Goal: Task Accomplishment & Management: Complete application form

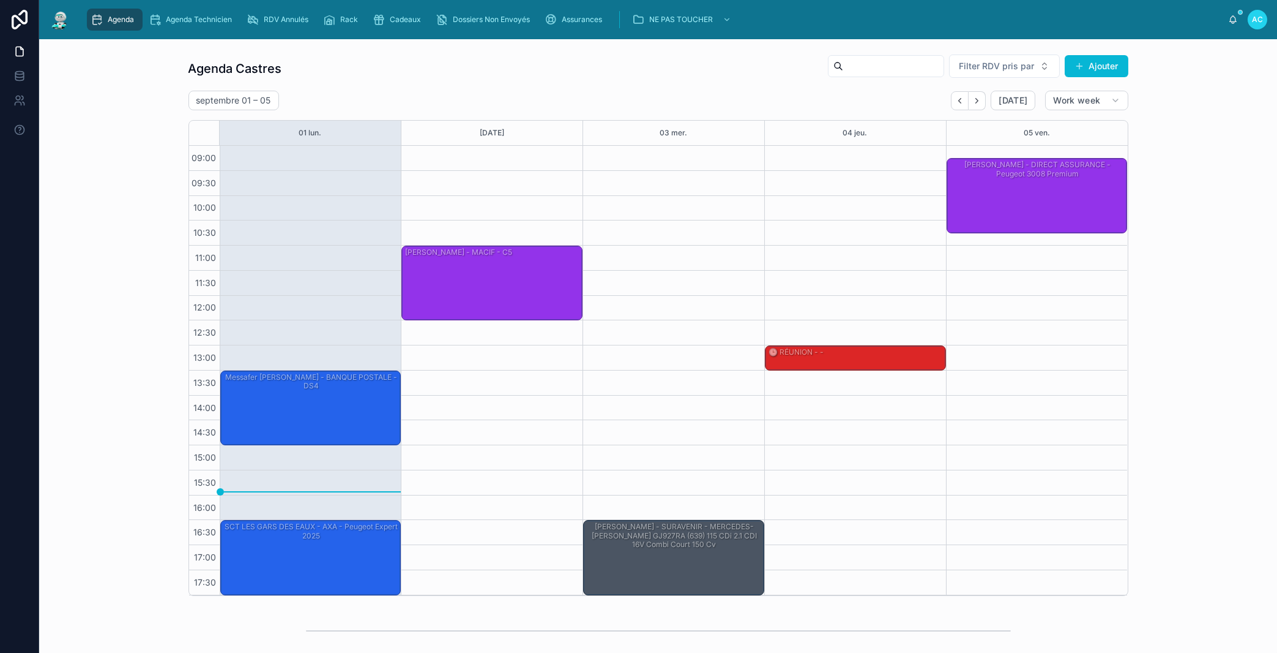
click at [357, 480] on div "[PERSON_NAME] - AXA - Opel meriva" at bounding box center [312, 482] width 178 height 72
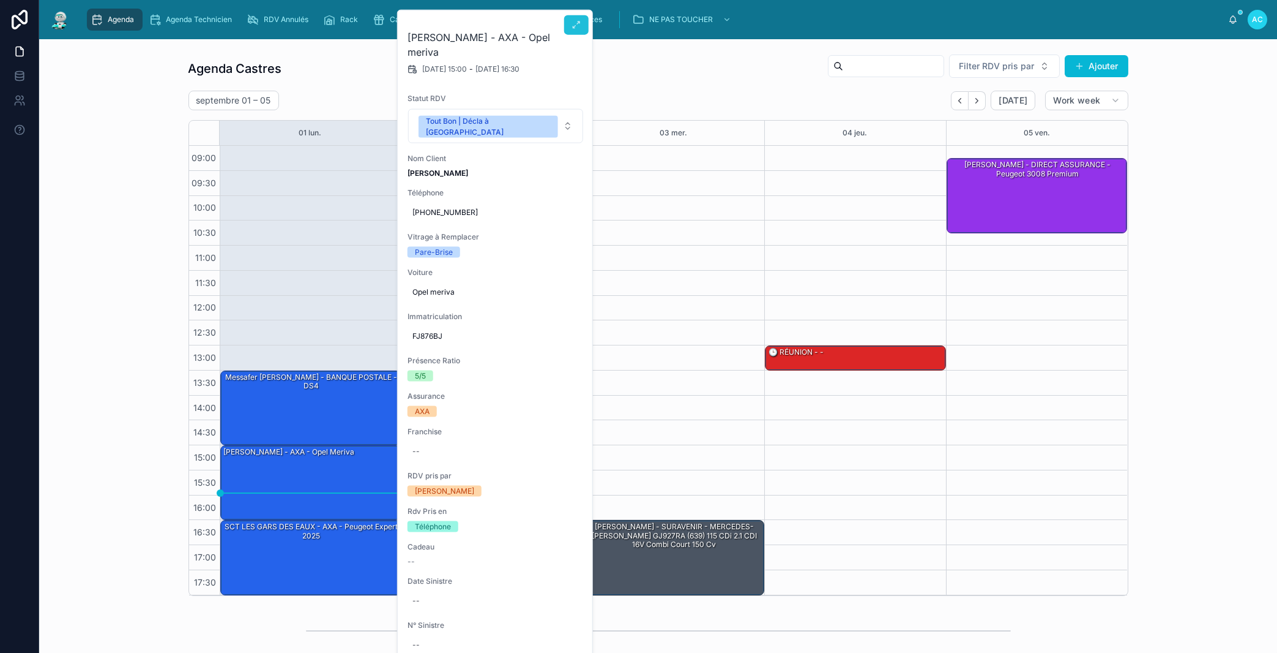
click at [579, 28] on icon at bounding box center [577, 25] width 10 height 10
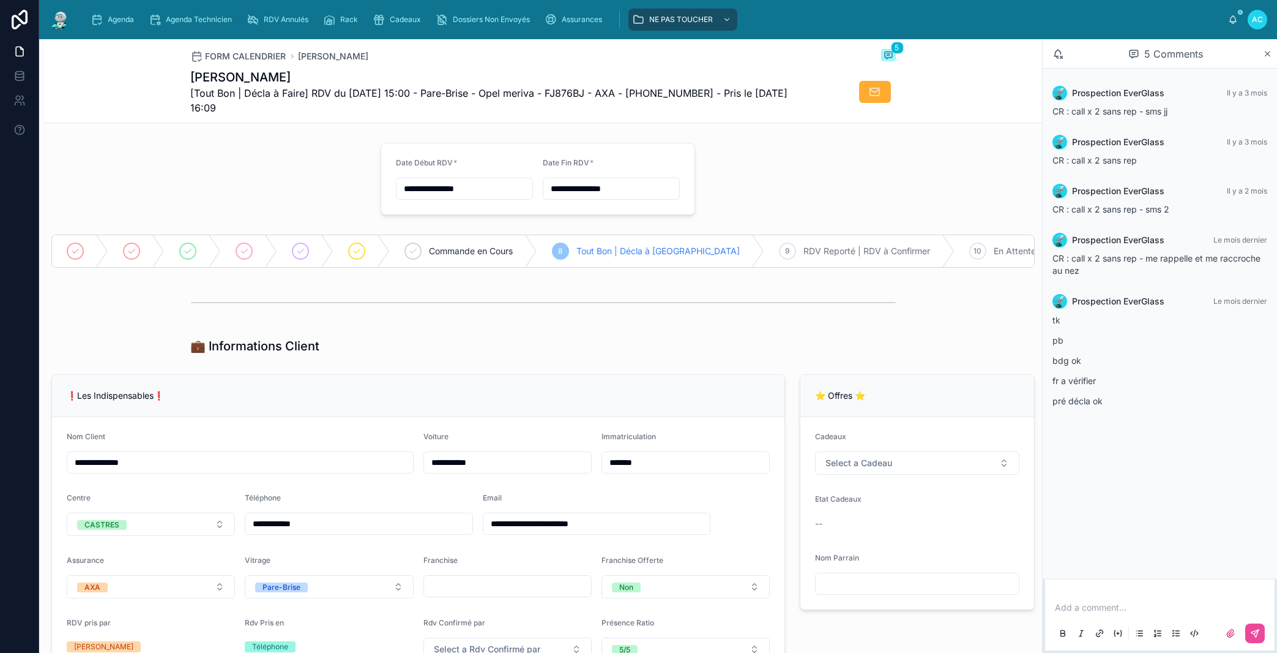
drag, startPoint x: 1116, startPoint y: 609, endPoint x: 1113, endPoint y: 619, distance: 10.3
click at [1117, 608] on p at bounding box center [1162, 607] width 215 height 12
click at [1259, 633] on icon at bounding box center [1256, 633] width 10 height 10
click at [192, 247] on icon at bounding box center [188, 251] width 10 height 10
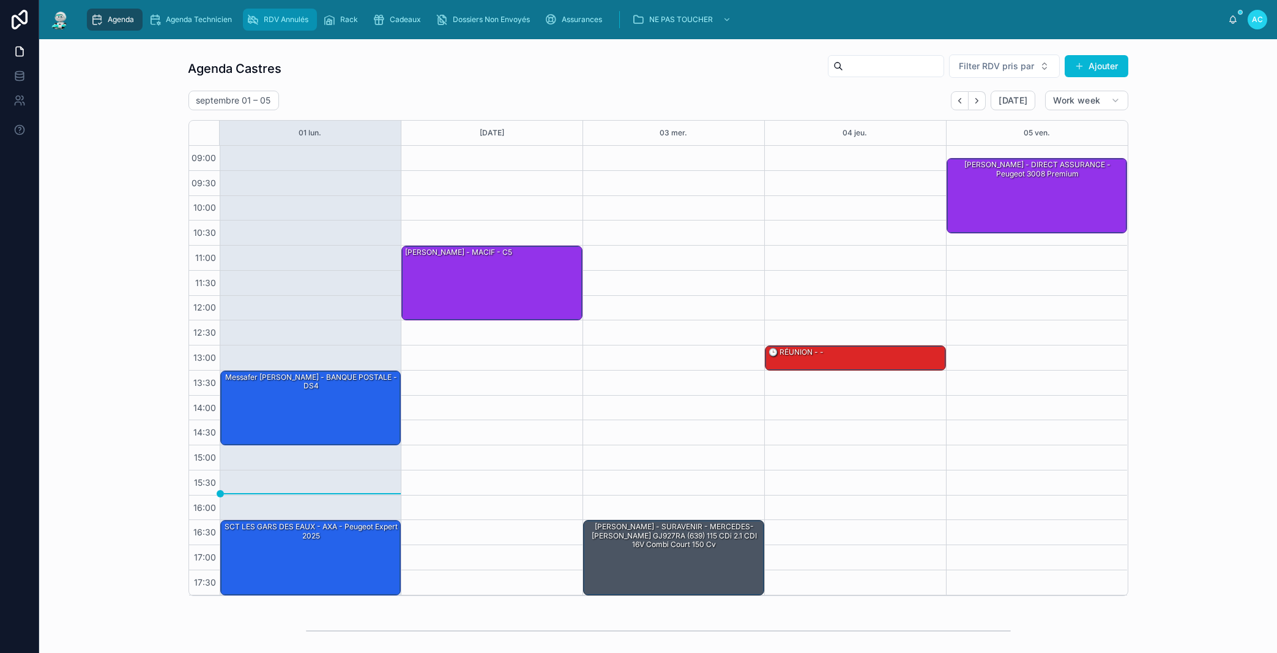
click at [294, 25] on div "RDV Annulés" at bounding box center [280, 20] width 67 height 20
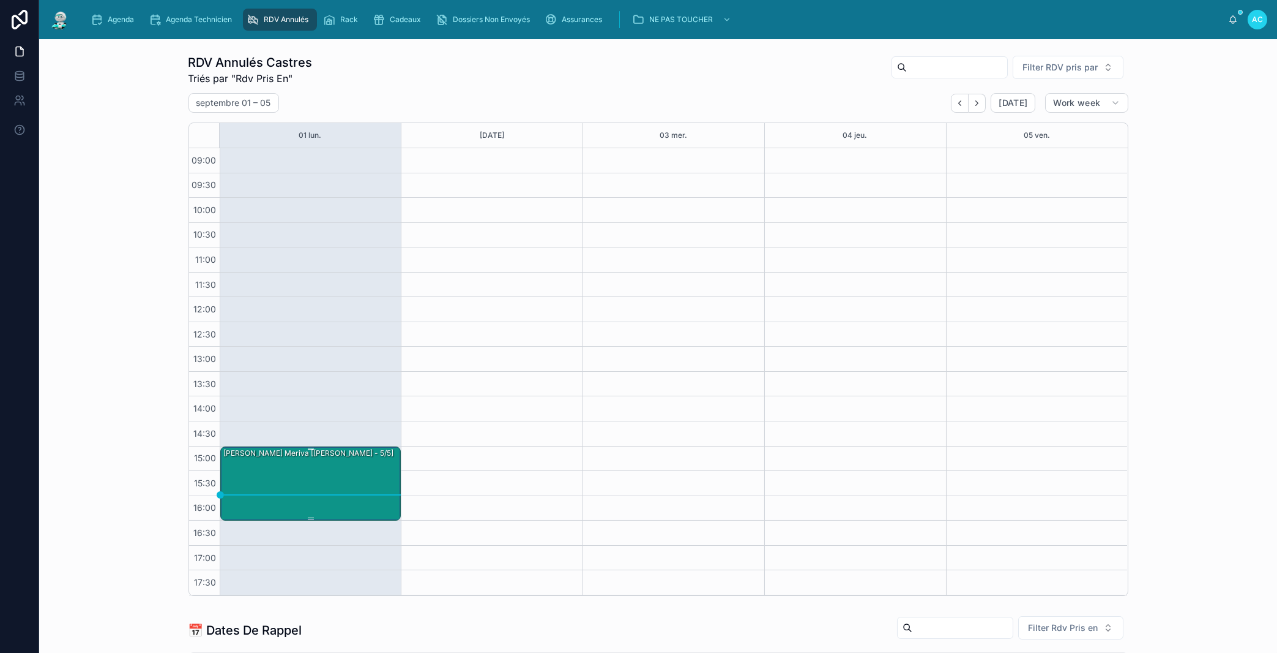
click at [322, 476] on div "[PERSON_NAME] meriva [[PERSON_NAME] - 5/5]" at bounding box center [312, 483] width 178 height 72
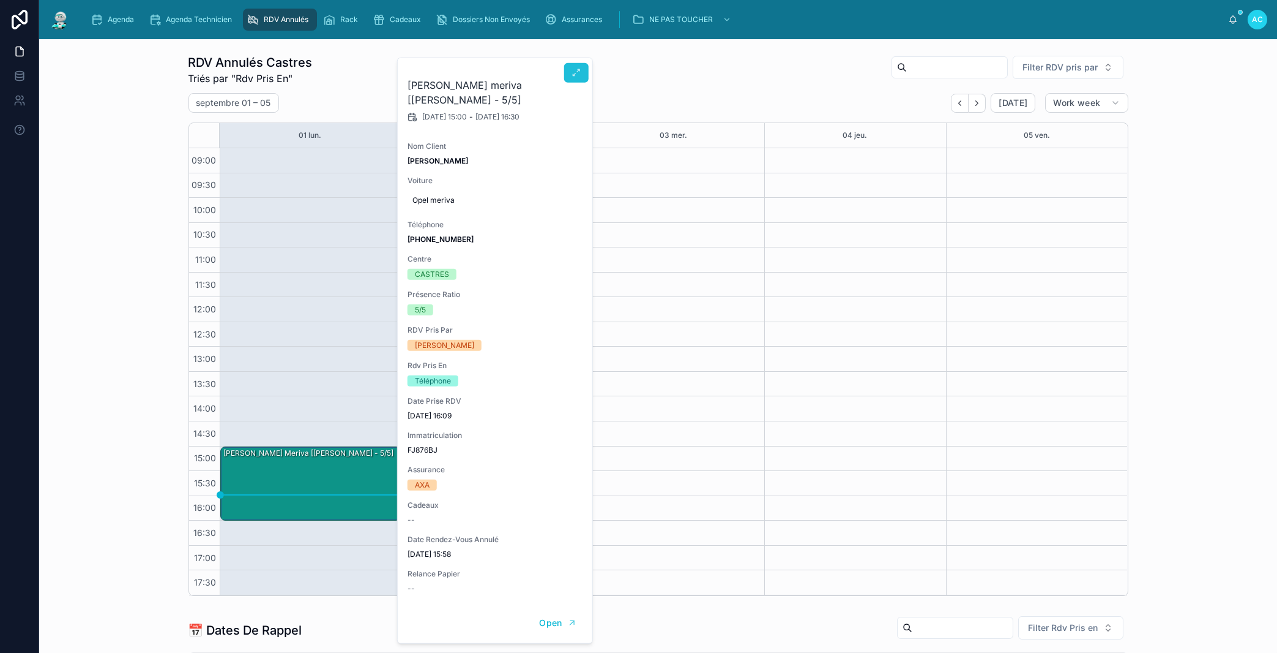
click at [582, 74] on button at bounding box center [576, 73] width 24 height 20
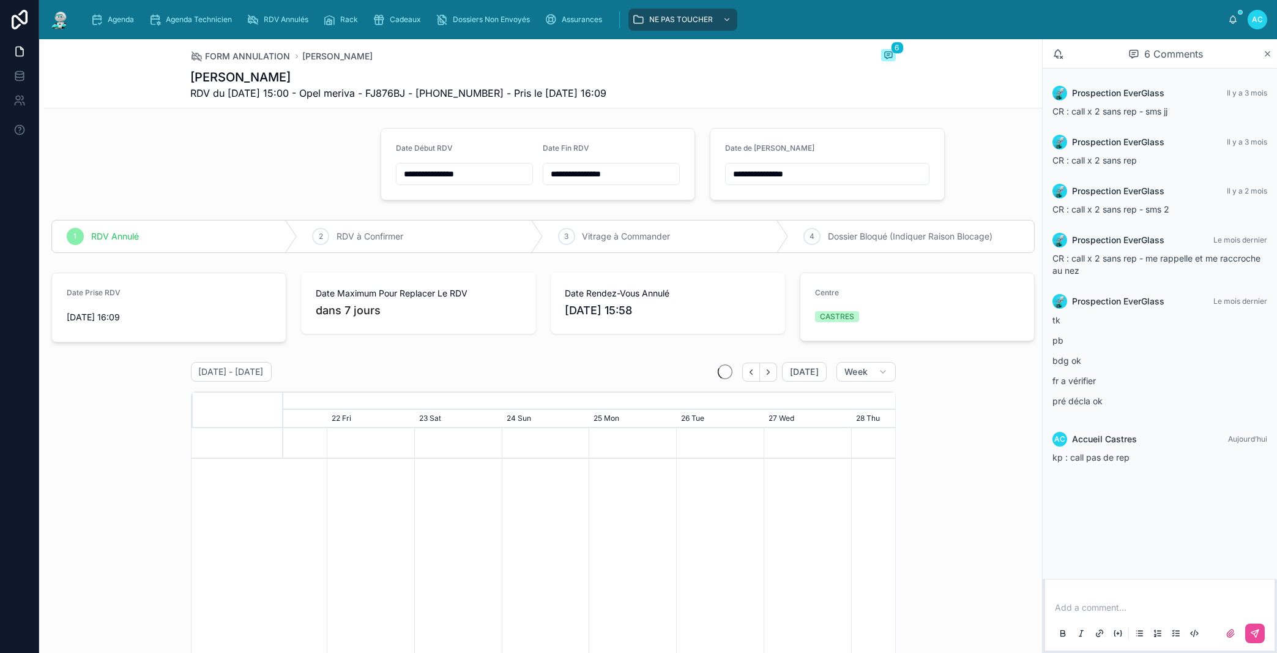
scroll to position [0, 918]
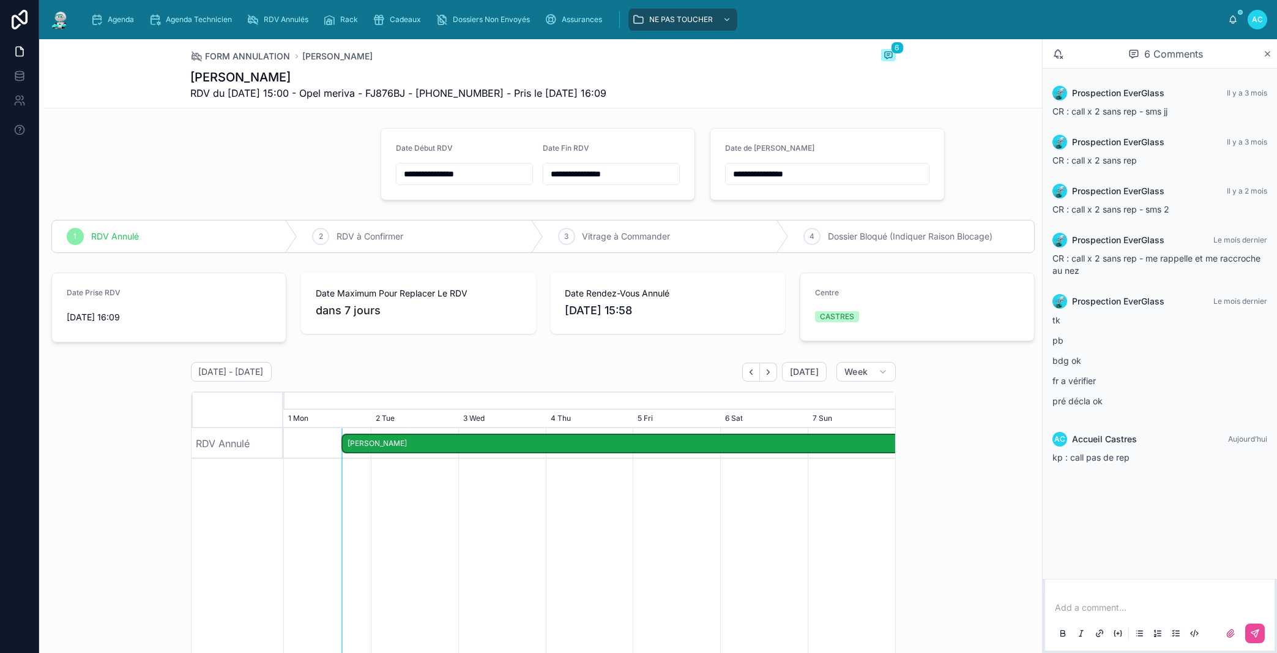
drag, startPoint x: 178, startPoint y: 70, endPoint x: 625, endPoint y: 97, distance: 448.3
click at [625, 97] on div "FORM ANNULATION [PERSON_NAME] 6 [PERSON_NAME] RDV du [DATE] 15:00 - Opel meriva…" at bounding box center [543, 73] width 998 height 69
copy div "[PERSON_NAME] RDV du [DATE] 15:00 - Opel meriva - FJ876BJ - [PHONE_NUMBER] - Pr…"
click at [135, 15] on div "Agenda" at bounding box center [115, 20] width 48 height 20
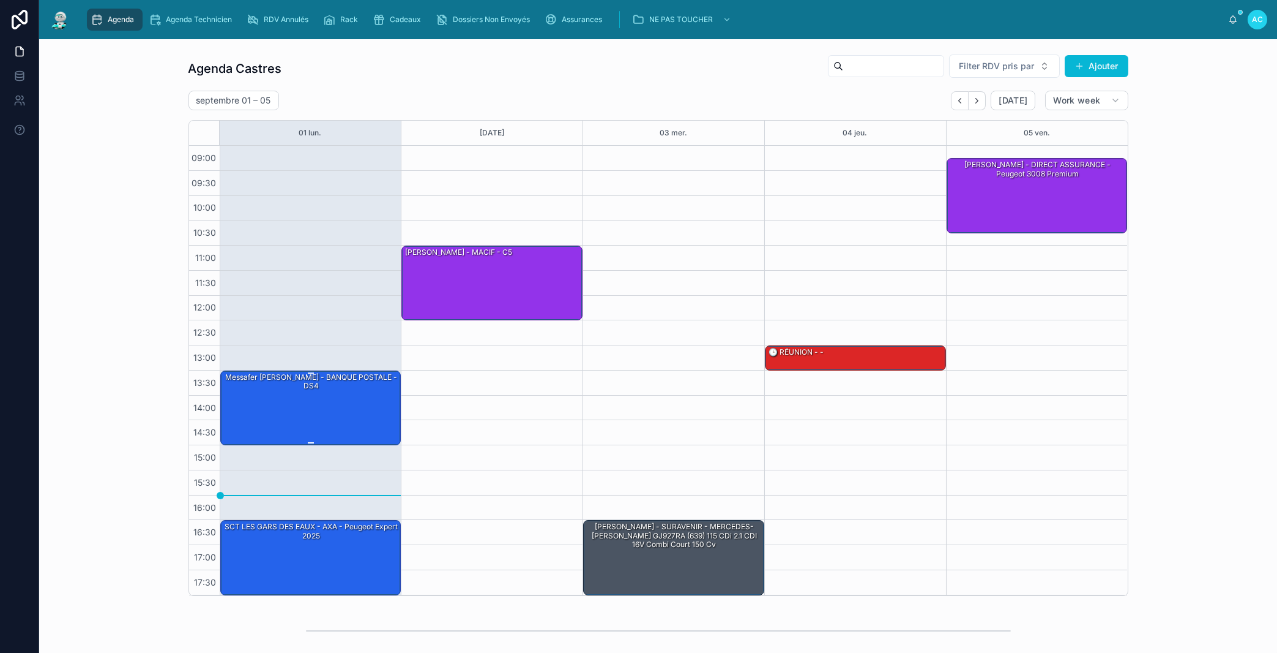
click at [354, 429] on div "Messafer [PERSON_NAME] - BANQUE POSTALE - DS4" at bounding box center [312, 407] width 178 height 72
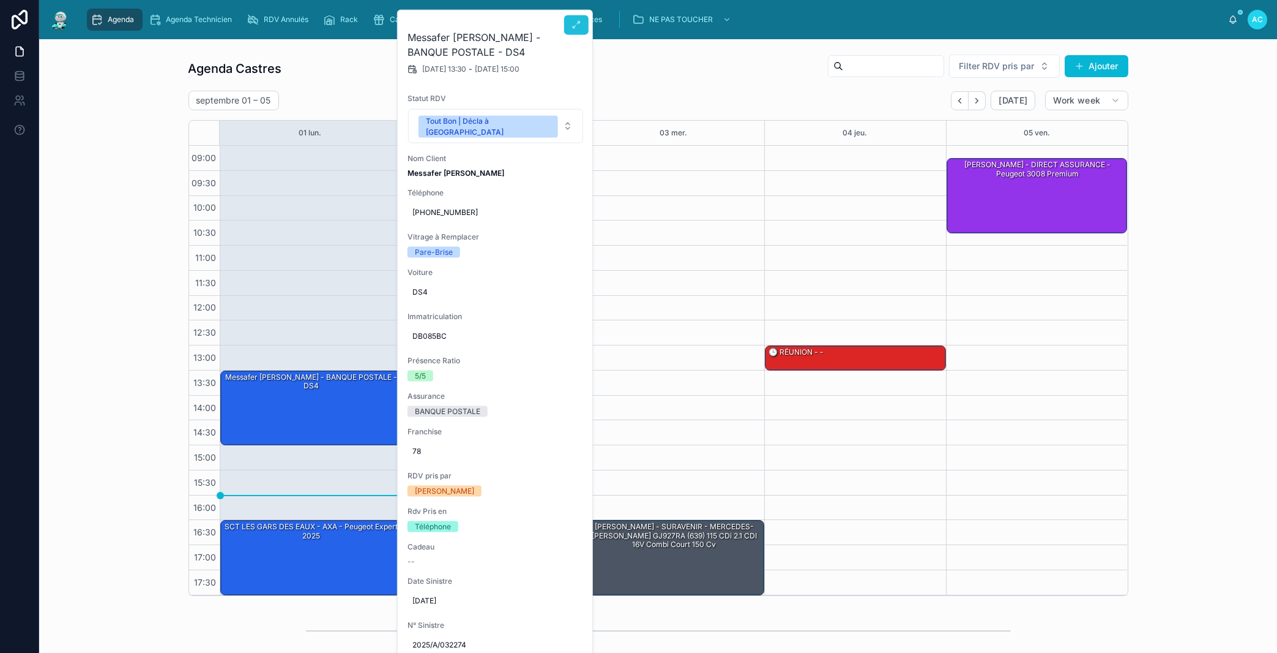
click at [574, 24] on icon at bounding box center [577, 25] width 10 height 10
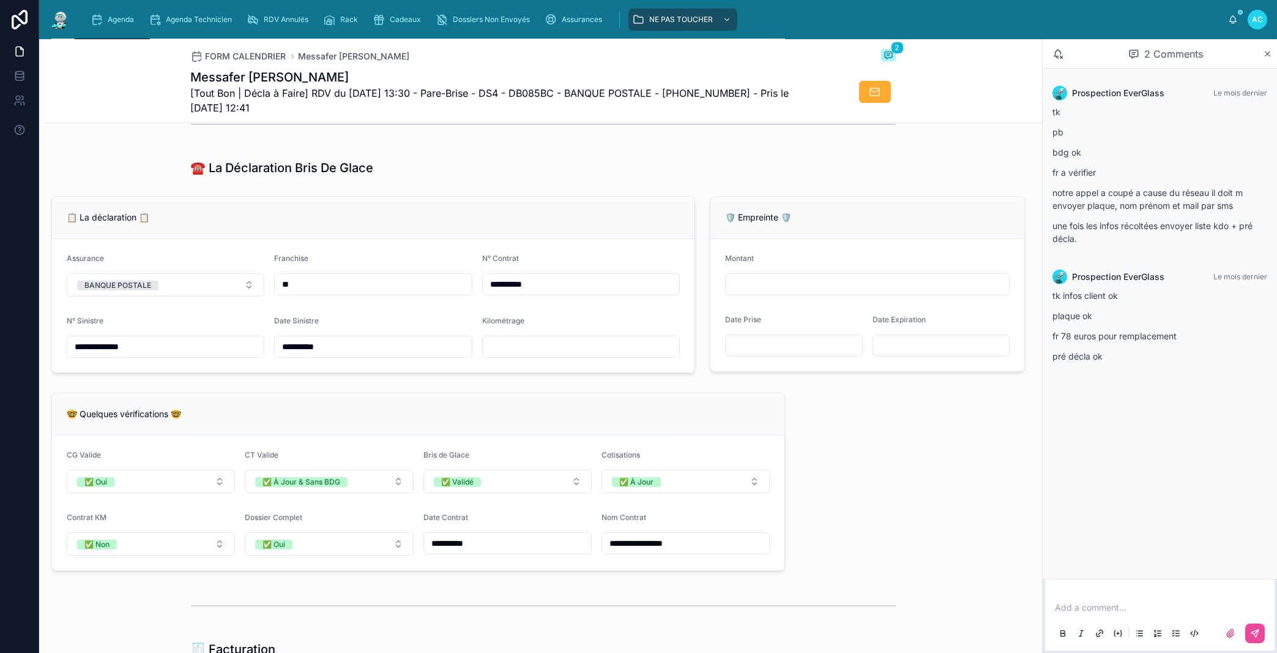
scroll to position [766, 0]
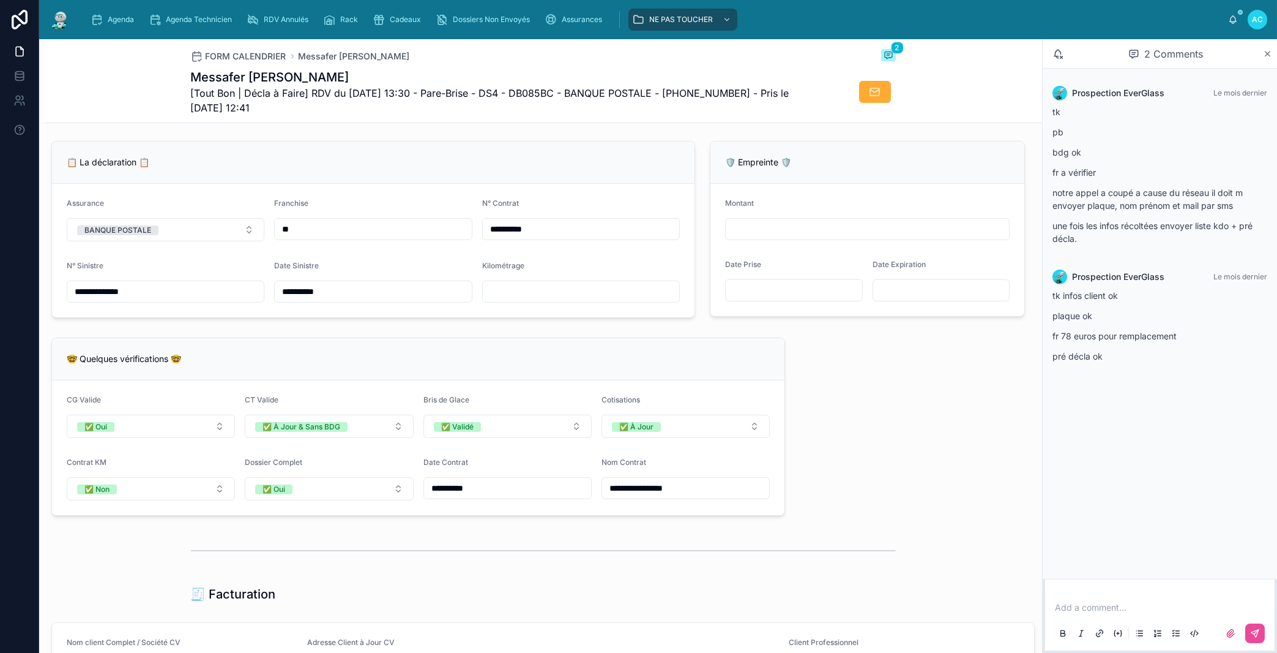
click at [499, 300] on input "text" at bounding box center [581, 291] width 196 height 17
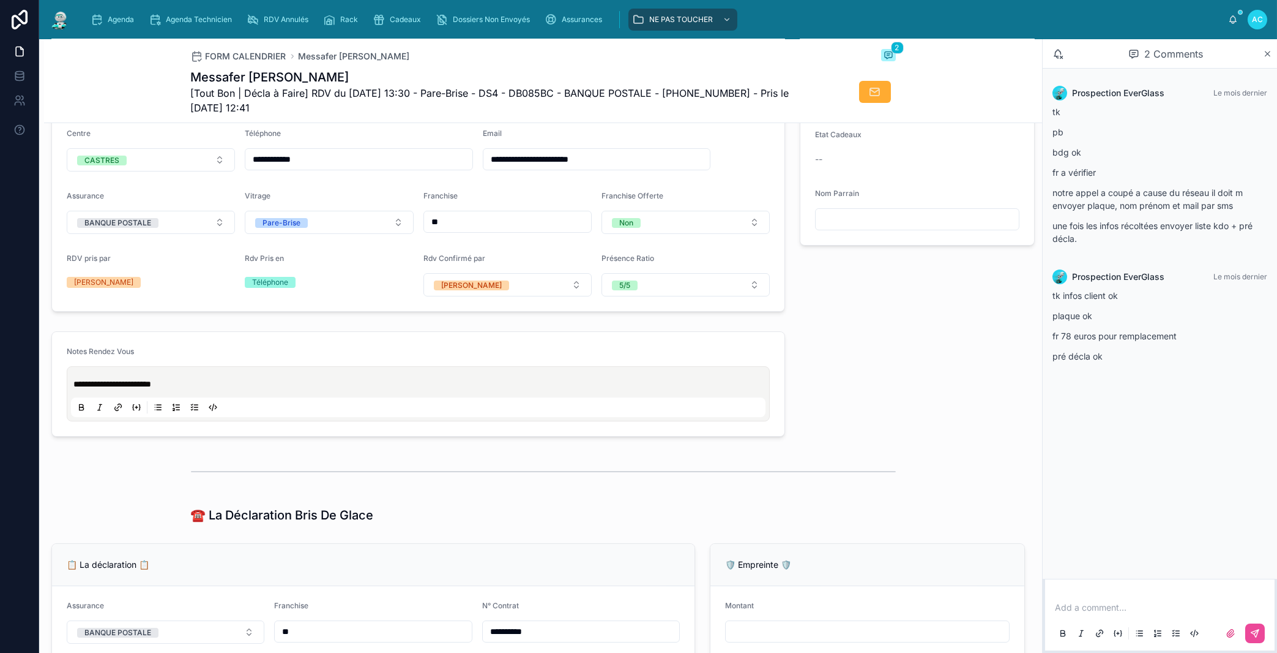
scroll to position [418, 0]
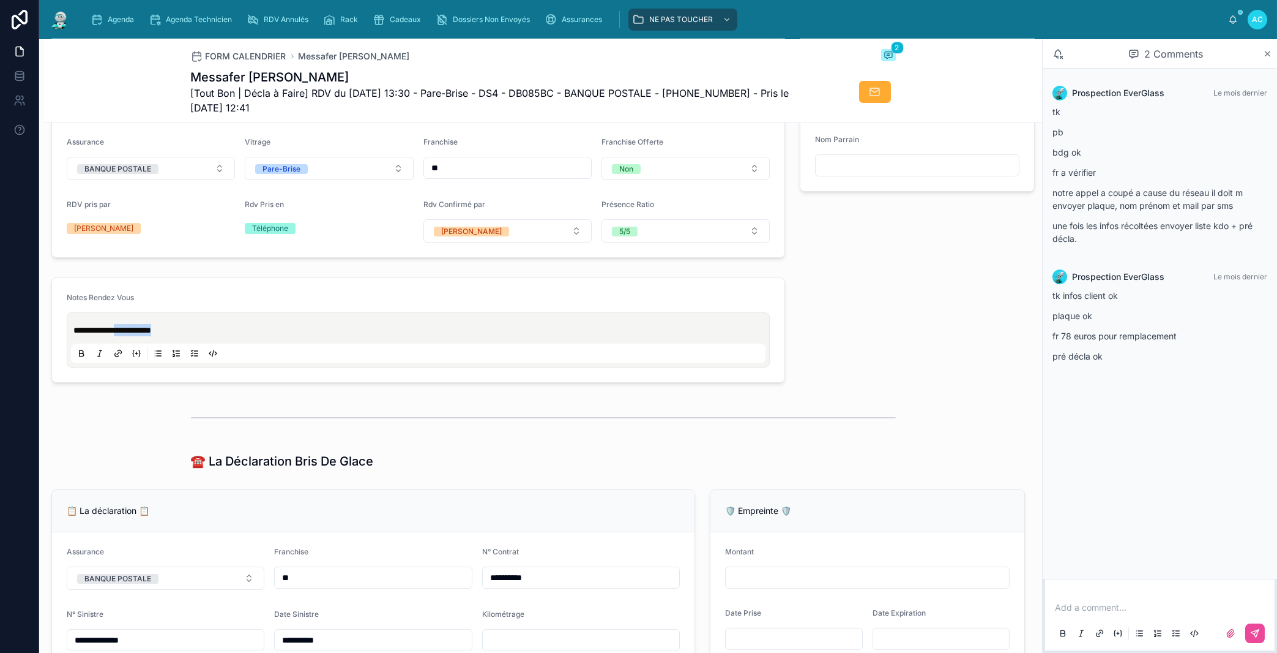
drag, startPoint x: 179, startPoint y: 342, endPoint x: 128, endPoint y: 337, distance: 51.6
click at [128, 336] on p "**********" at bounding box center [420, 330] width 695 height 12
click at [75, 334] on span "**********" at bounding box center [139, 330] width 133 height 9
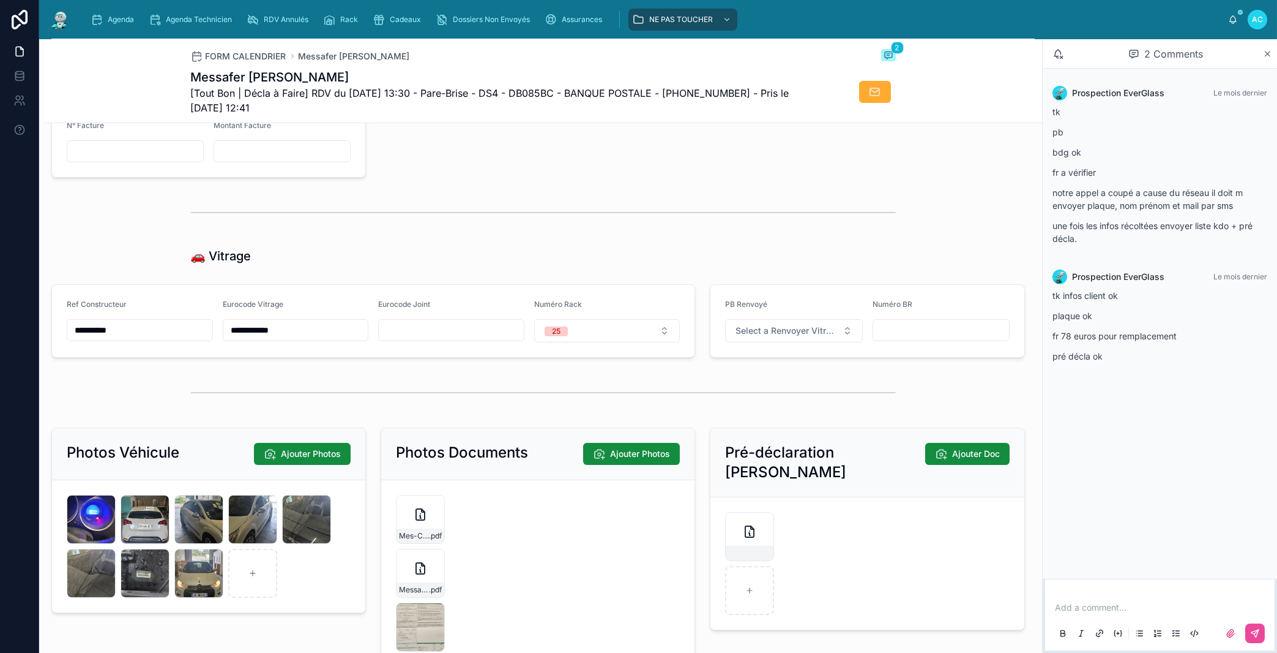
scroll to position [1533, 0]
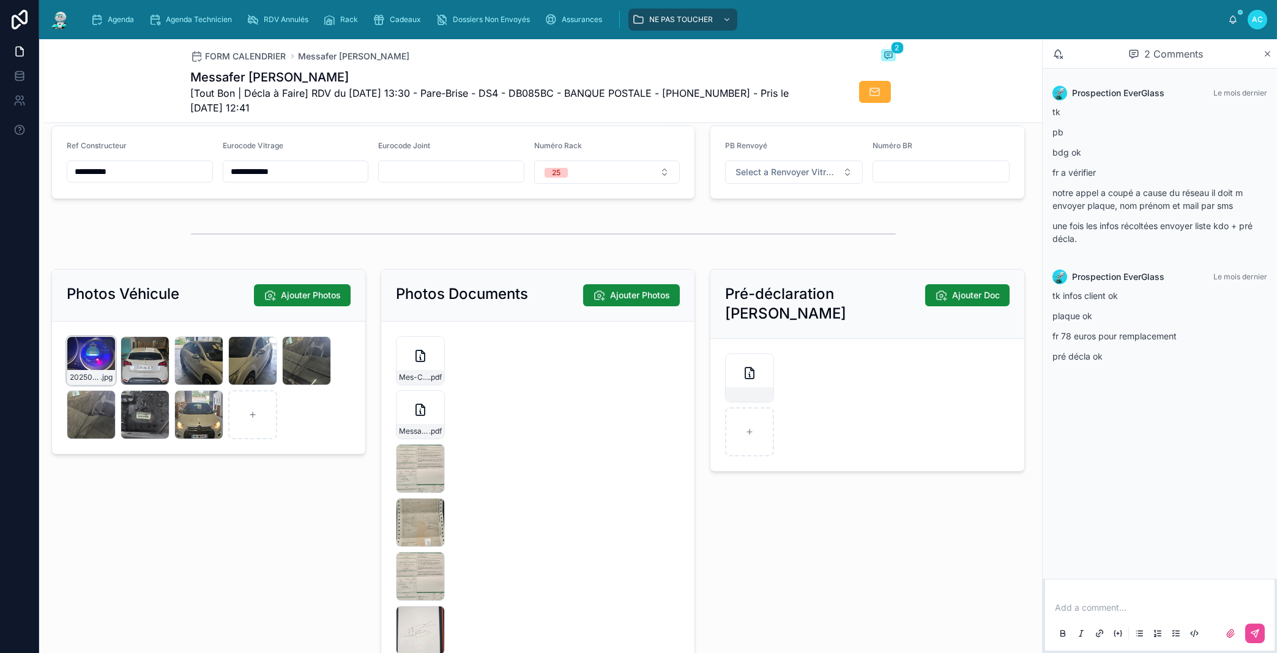
click at [105, 378] on div "20250901_143410 .jpg" at bounding box center [91, 360] width 49 height 49
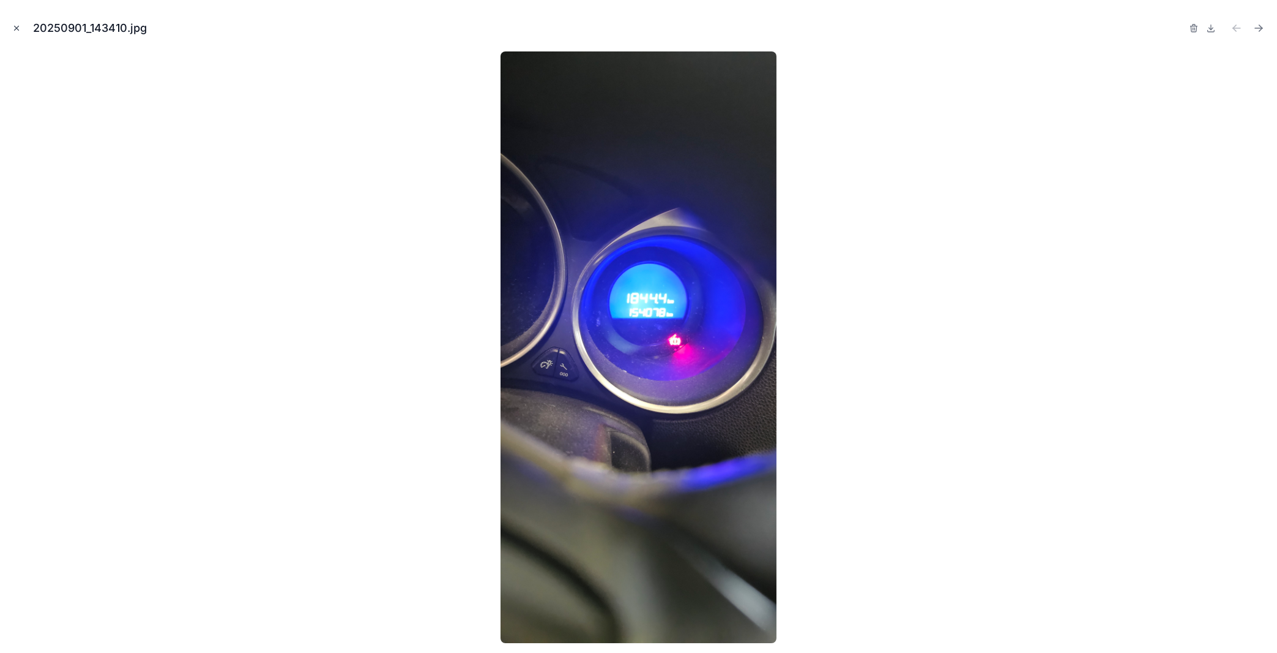
click at [20, 29] on icon "Close modal" at bounding box center [16, 28] width 9 height 9
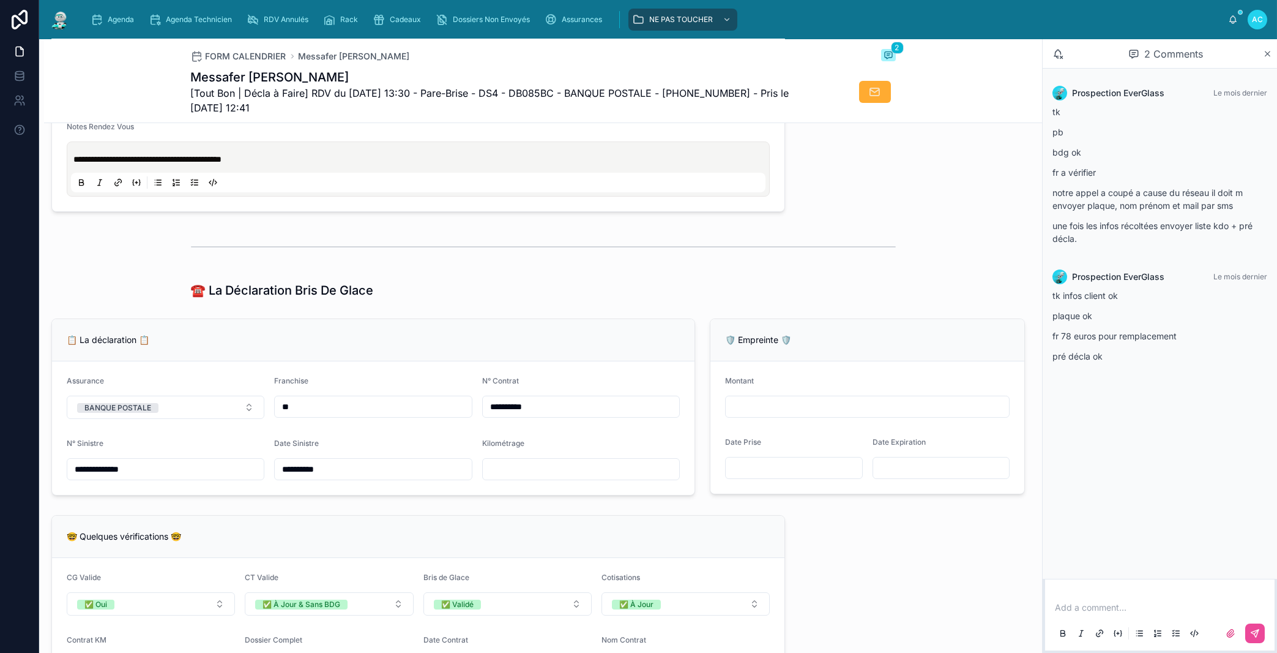
scroll to position [558, 0]
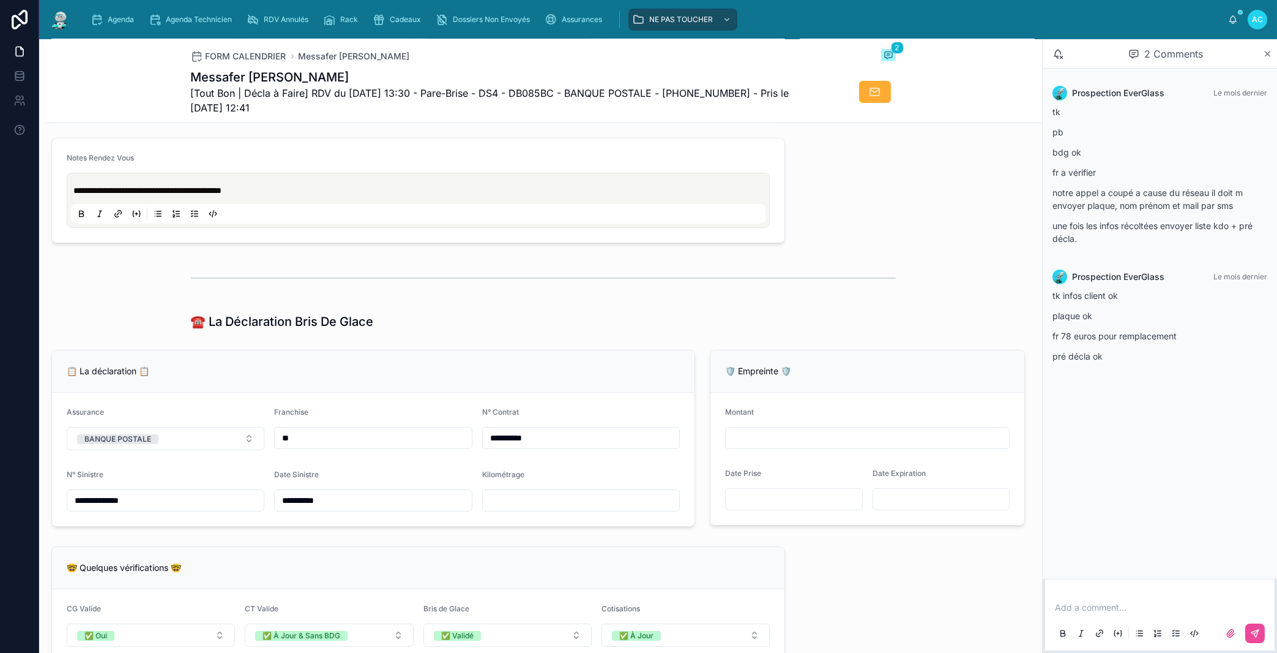
click at [557, 506] on input "text" at bounding box center [581, 500] width 196 height 17
type input "******"
click at [529, 573] on div "🤓 Quelques vérifications 🤓" at bounding box center [418, 568] width 733 height 42
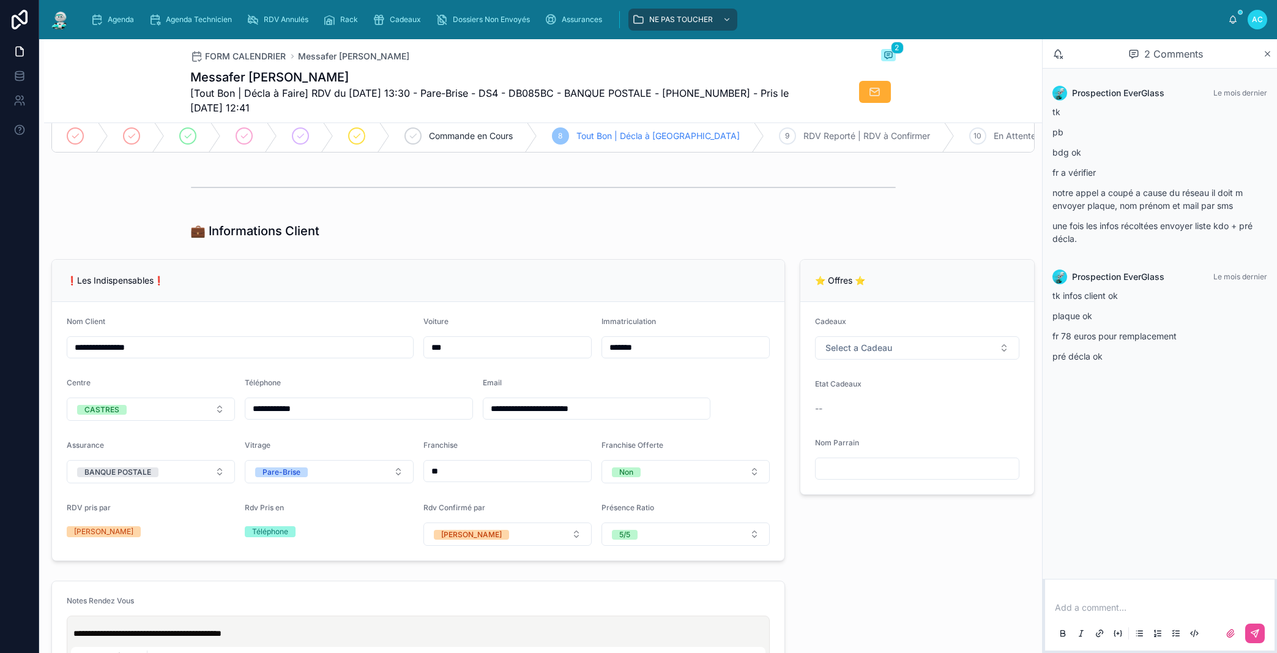
scroll to position [69, 0]
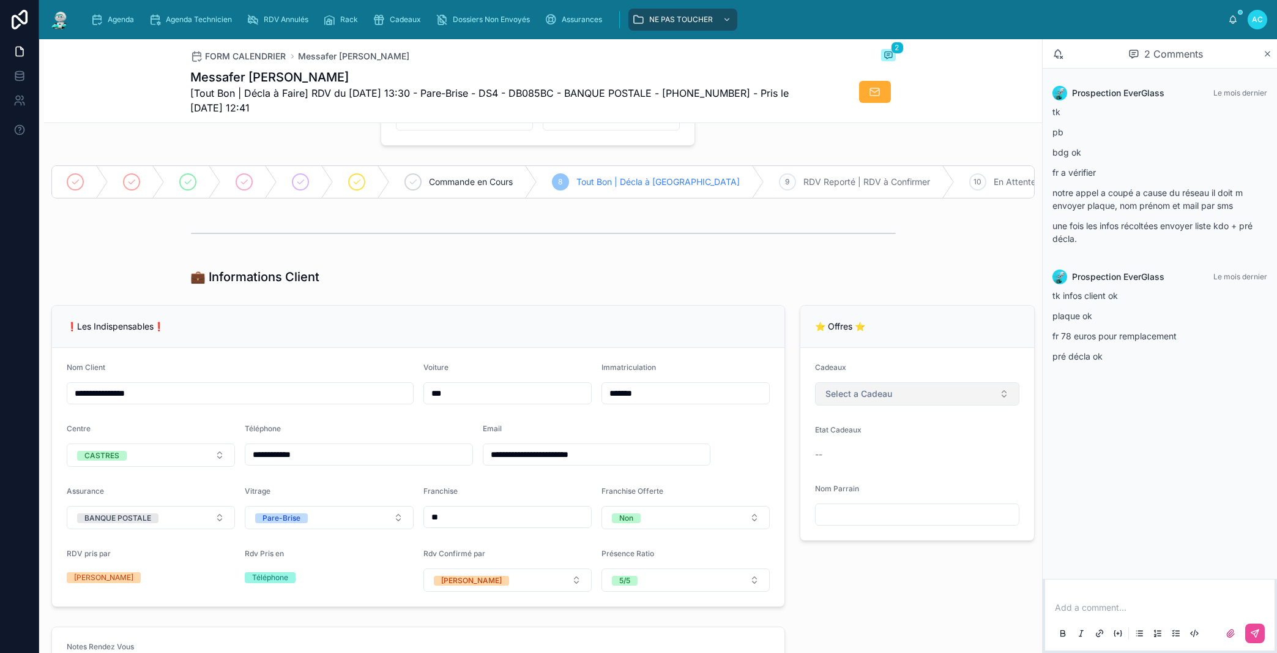
click at [848, 400] on span "Select a Cadeau" at bounding box center [859, 393] width 67 height 12
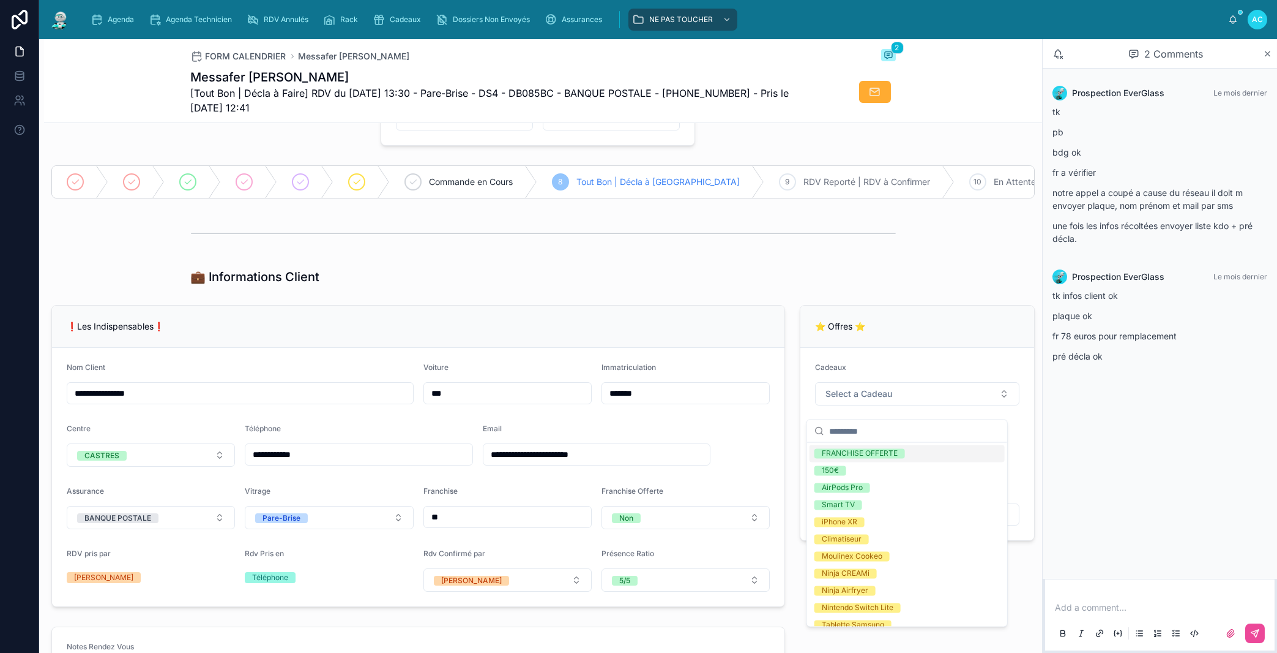
click at [688, 282] on div "💼 Informations Client" at bounding box center [543, 276] width 705 height 17
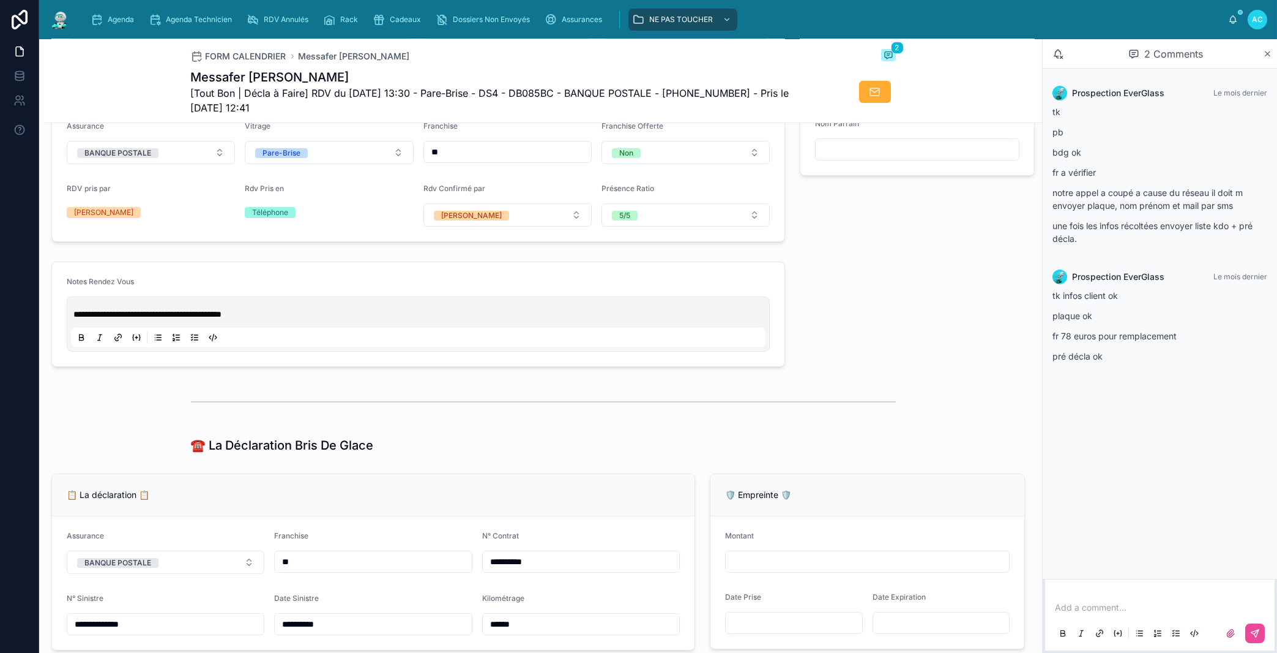
scroll to position [346, 0]
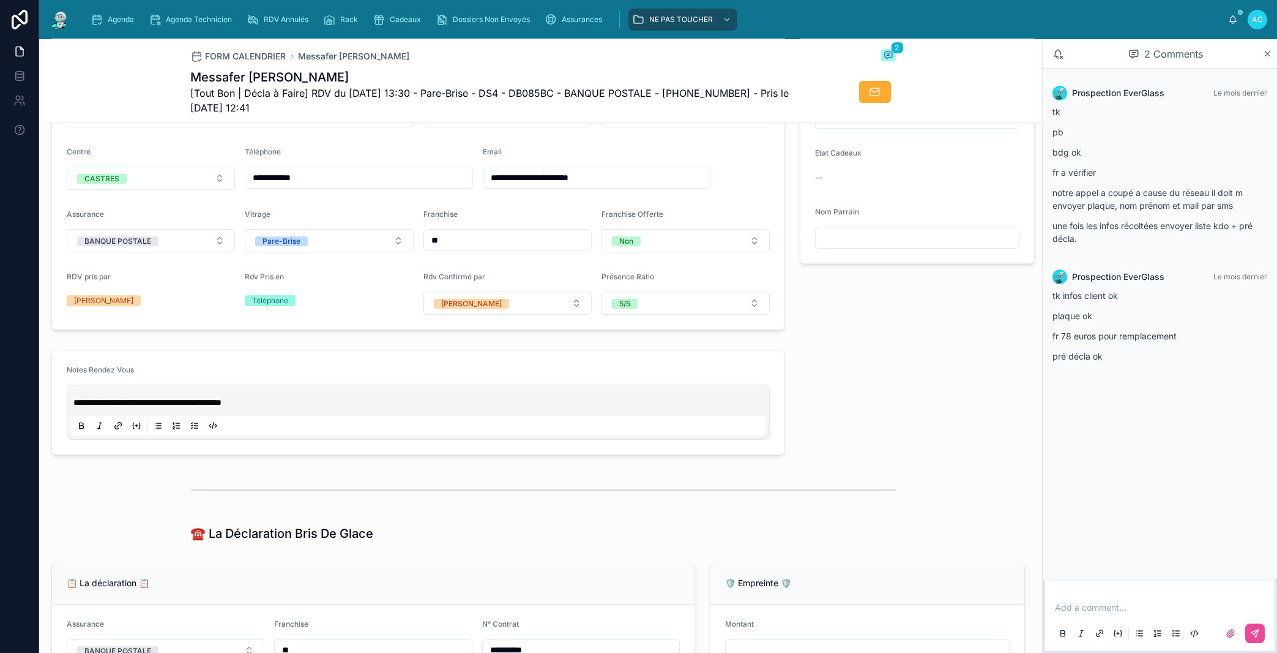
click at [75, 406] on span "**********" at bounding box center [147, 402] width 148 height 9
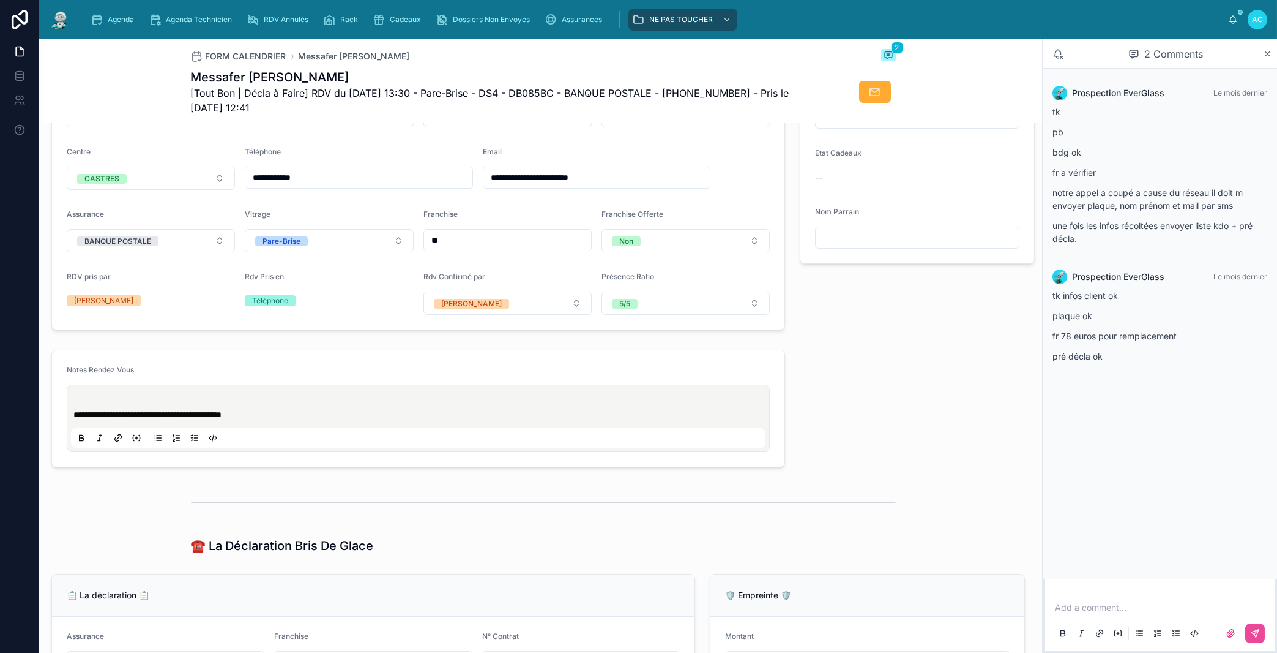
click at [94, 408] on p at bounding box center [420, 402] width 695 height 12
click at [330, 472] on div "**********" at bounding box center [418, 408] width 749 height 127
click at [117, 24] on span "Agenda" at bounding box center [121, 20] width 26 height 10
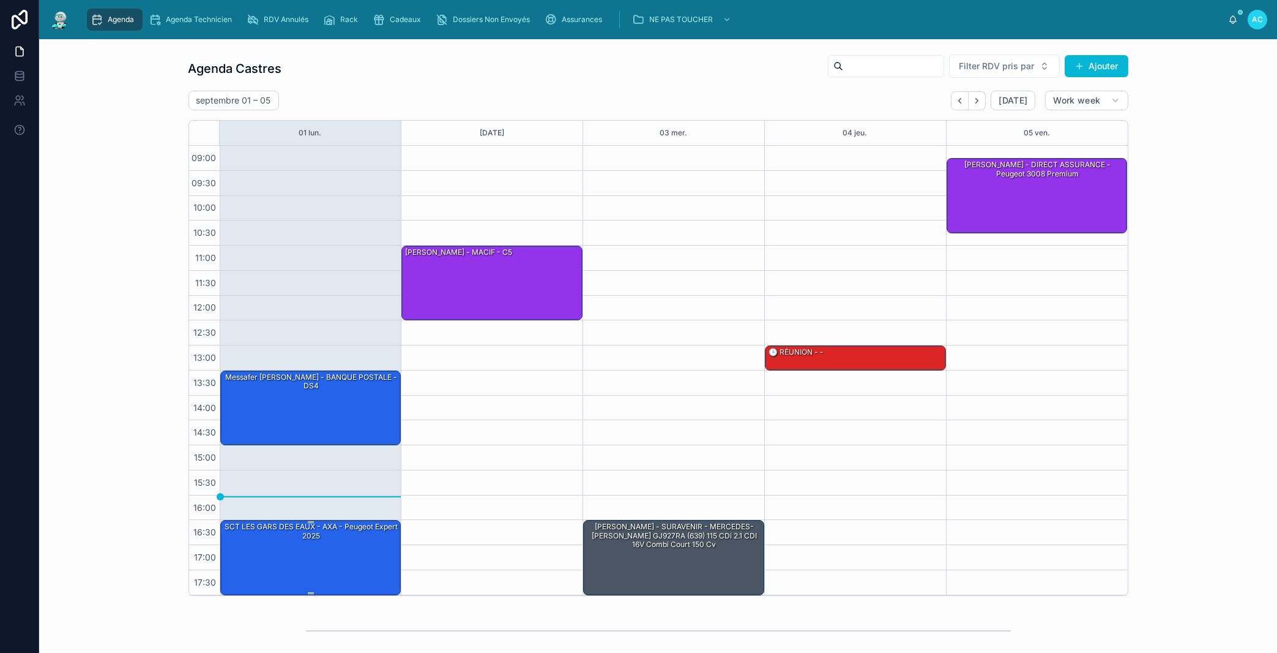
click at [370, 545] on div "SCT LES GARS DES EAUX - AXA - Peugeot Expert 2025" at bounding box center [312, 556] width 178 height 72
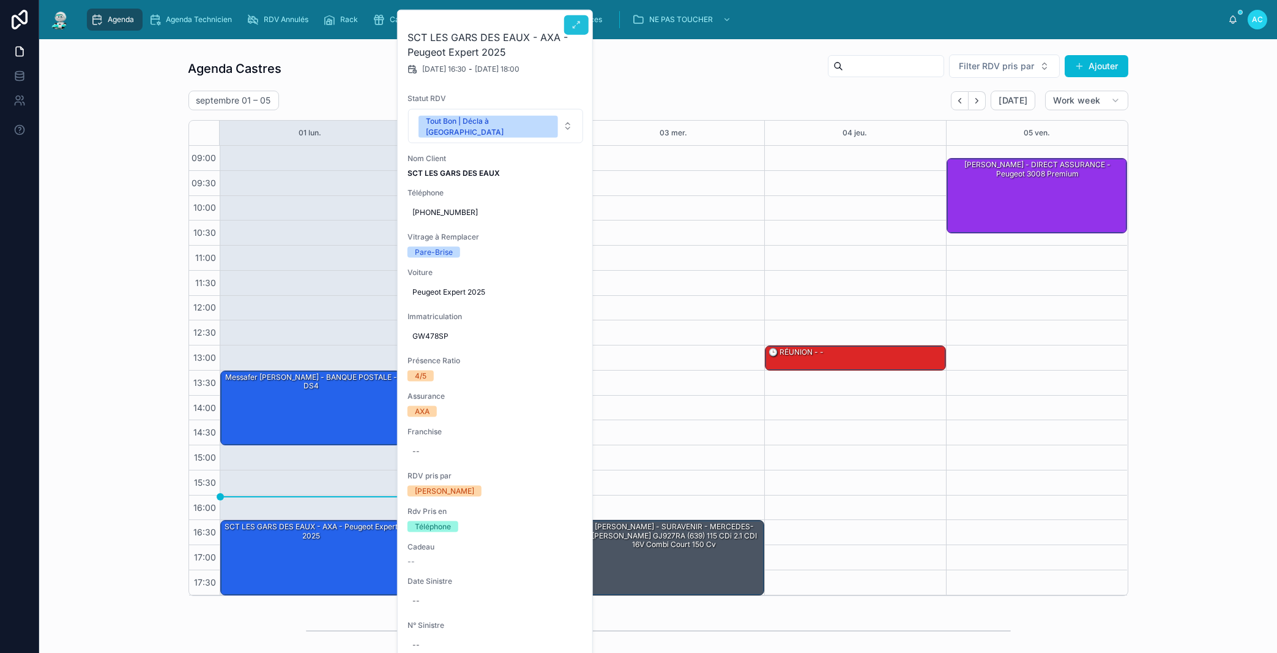
click at [580, 29] on icon at bounding box center [577, 25] width 10 height 10
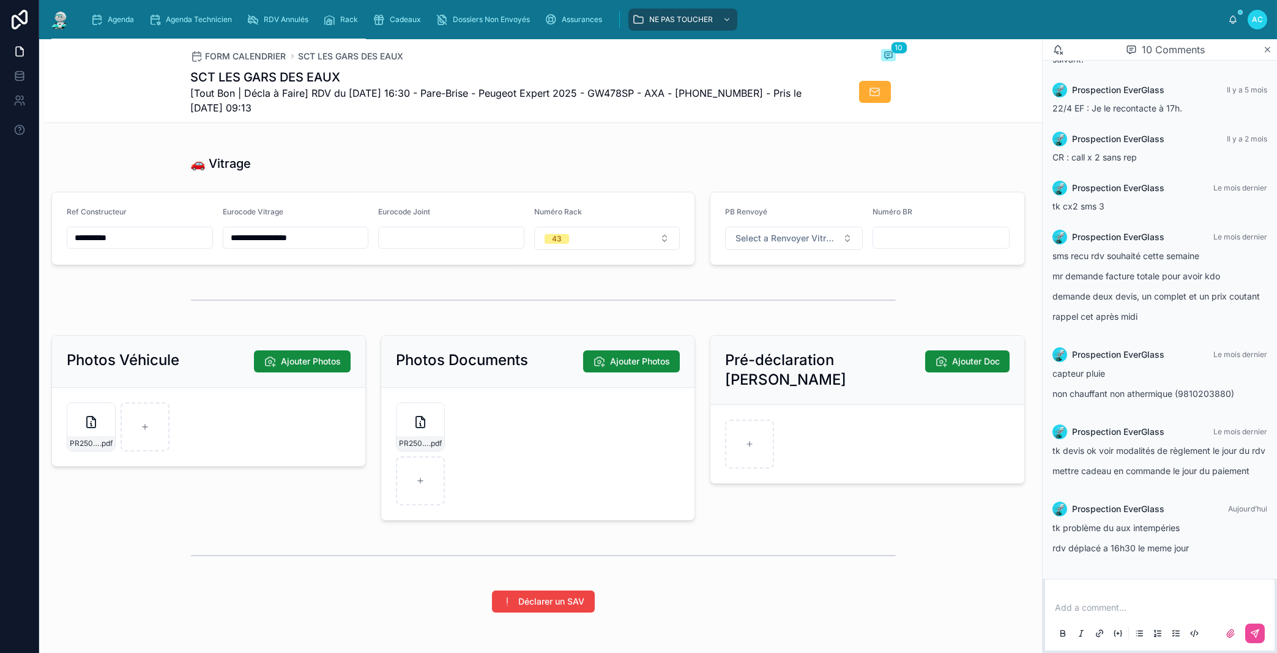
scroll to position [1577, 0]
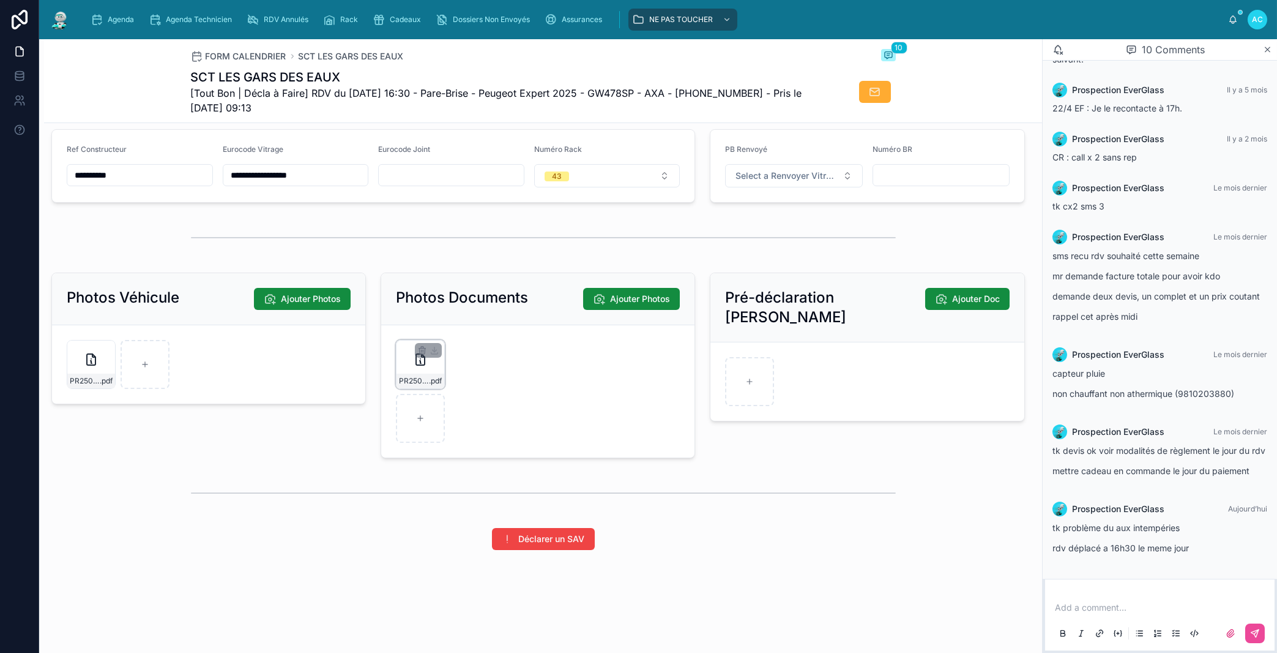
click at [429, 369] on div "PR2504-1126 .pdf" at bounding box center [420, 364] width 49 height 49
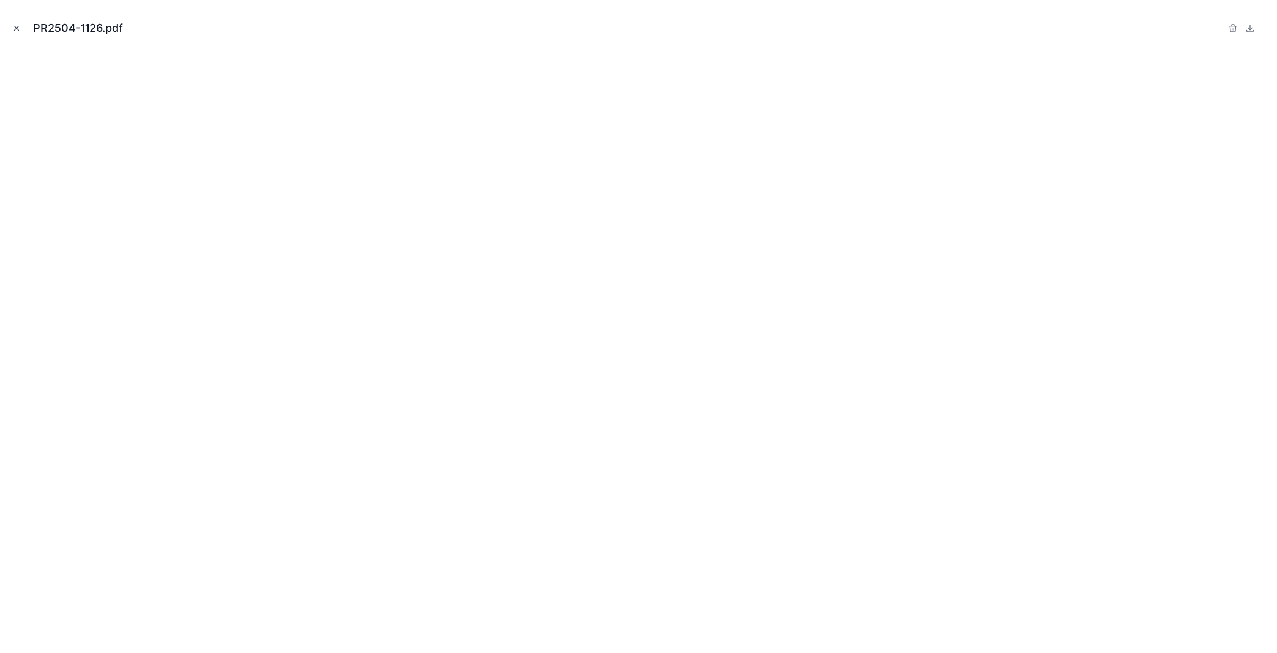
click at [16, 31] on icon "Close modal" at bounding box center [16, 28] width 9 height 9
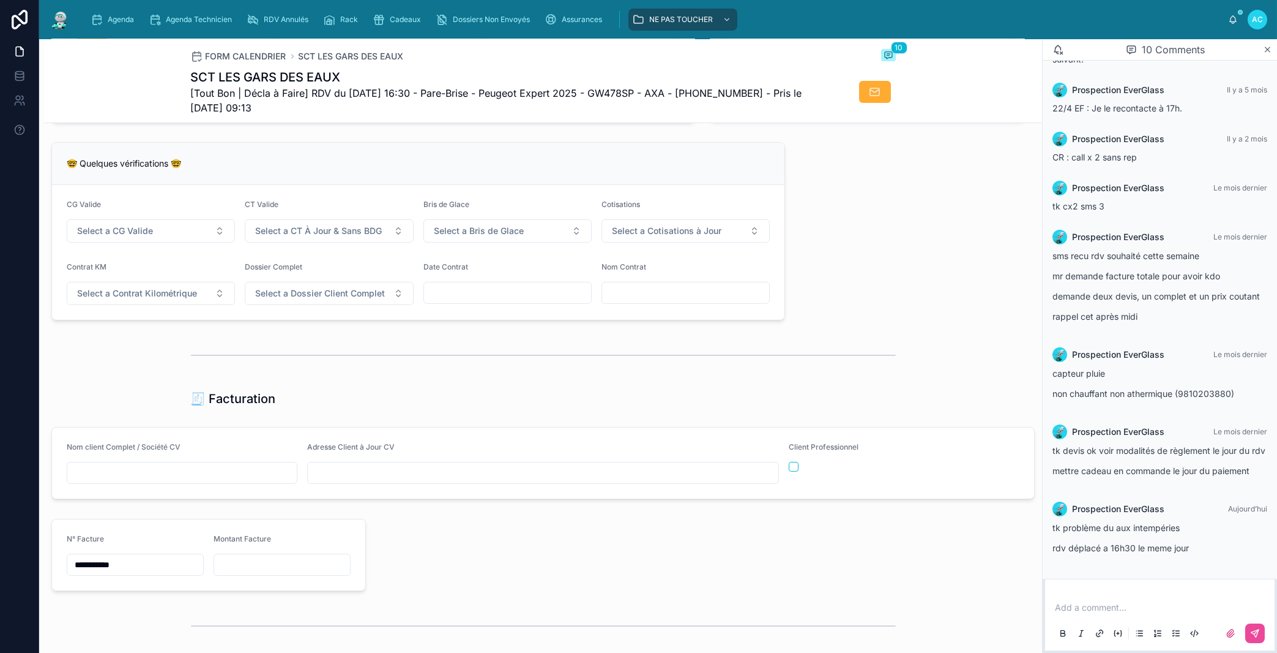
scroll to position [1020, 0]
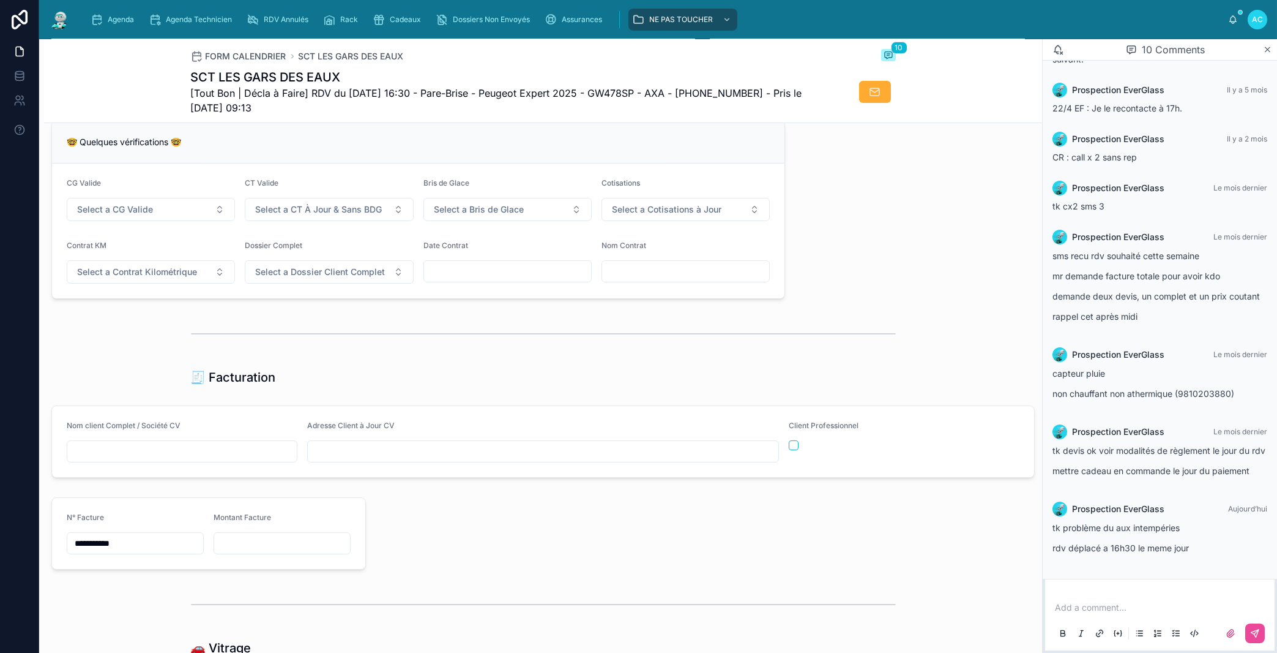
click at [394, 477] on form "Nom client Complet / Société CV Adresse Client à Jour CV Client Professionnel" at bounding box center [543, 441] width 982 height 71
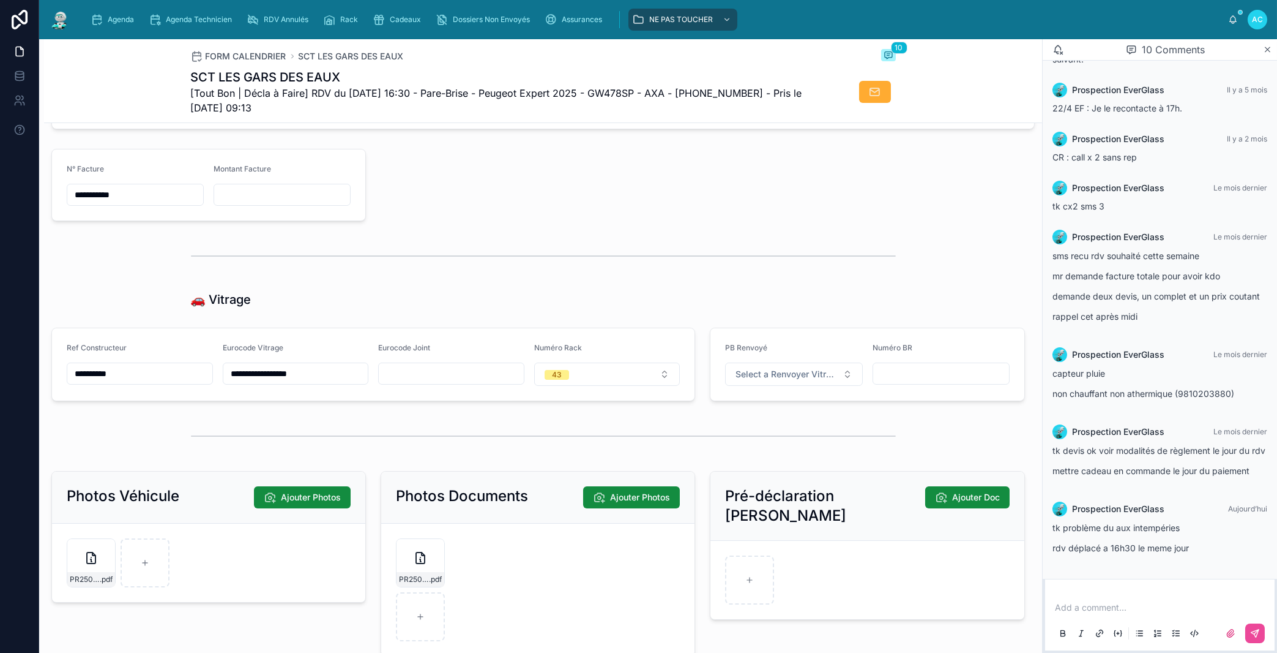
scroll to position [1577, 0]
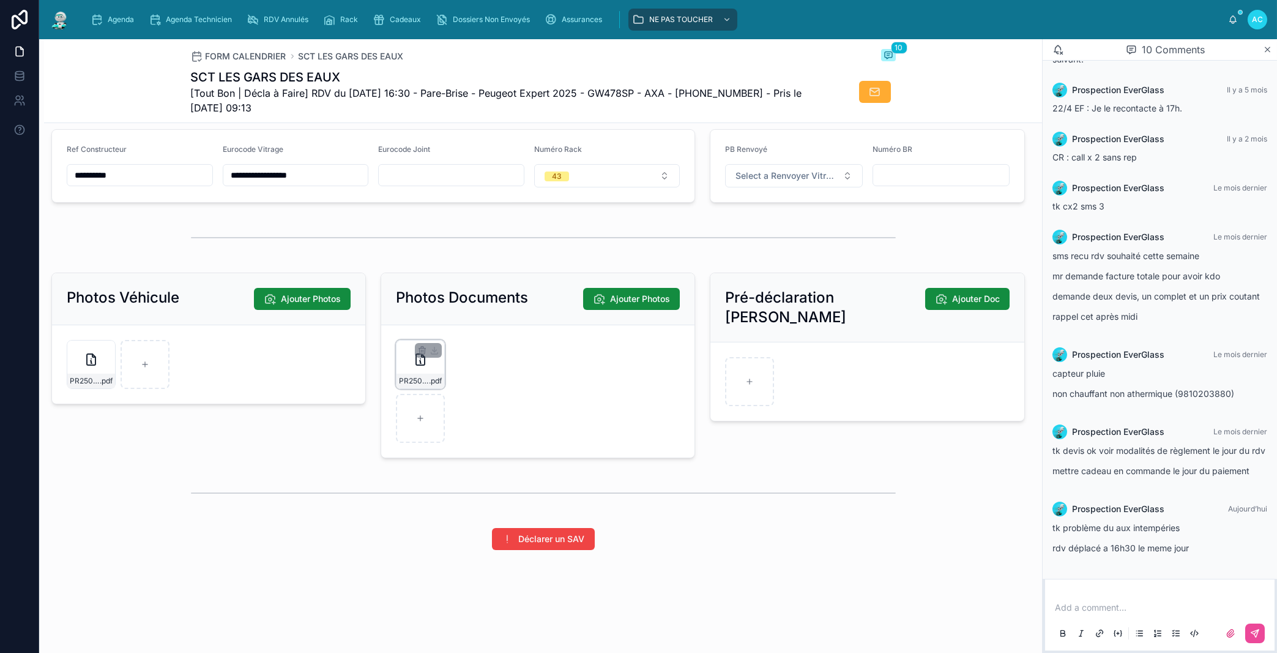
click at [434, 370] on div "PR2504-1126 .pdf" at bounding box center [420, 364] width 49 height 49
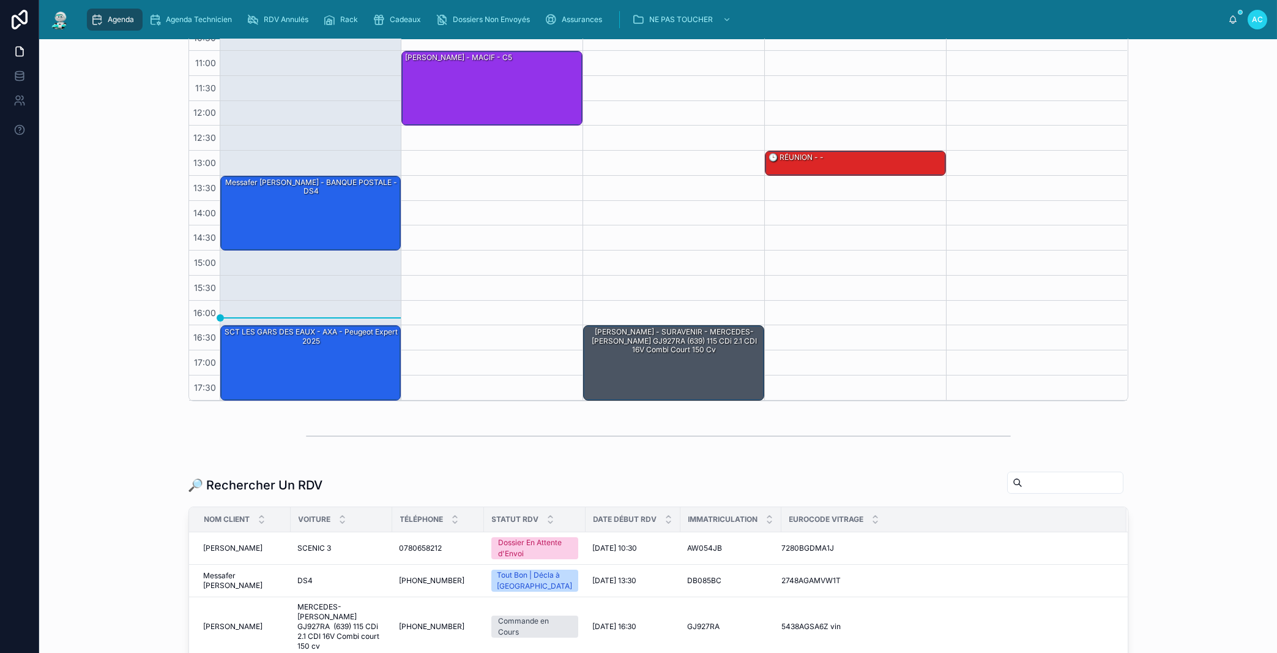
scroll to position [40, 0]
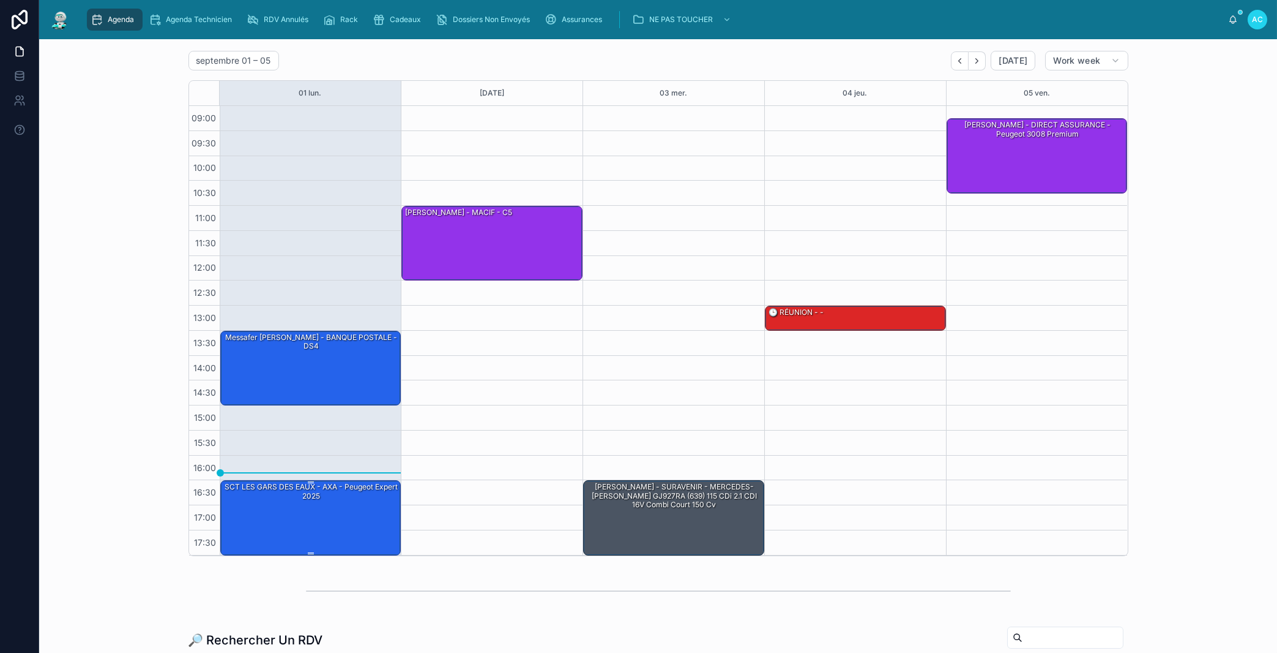
click at [346, 517] on div "SCT LES GARS DES EAUX - AXA - Peugeot Expert 2025" at bounding box center [312, 517] width 178 height 72
click at [341, 513] on div "SCT LES GARS DES EAUX - AXA - Peugeot Expert 2025" at bounding box center [312, 517] width 178 height 72
click at [580, 27] on div "Assurances" at bounding box center [576, 20] width 62 height 20
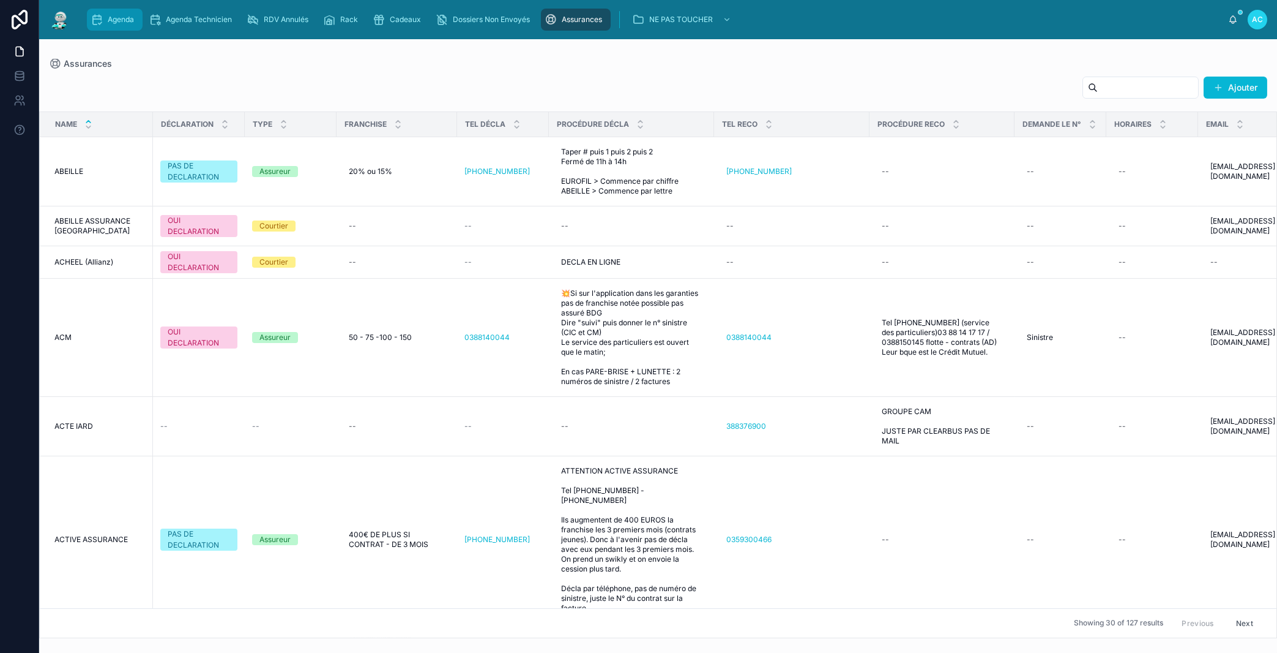
drag, startPoint x: 116, startPoint y: 21, endPoint x: 124, endPoint y: 25, distance: 8.8
click at [116, 21] on span "Agenda" at bounding box center [121, 20] width 26 height 10
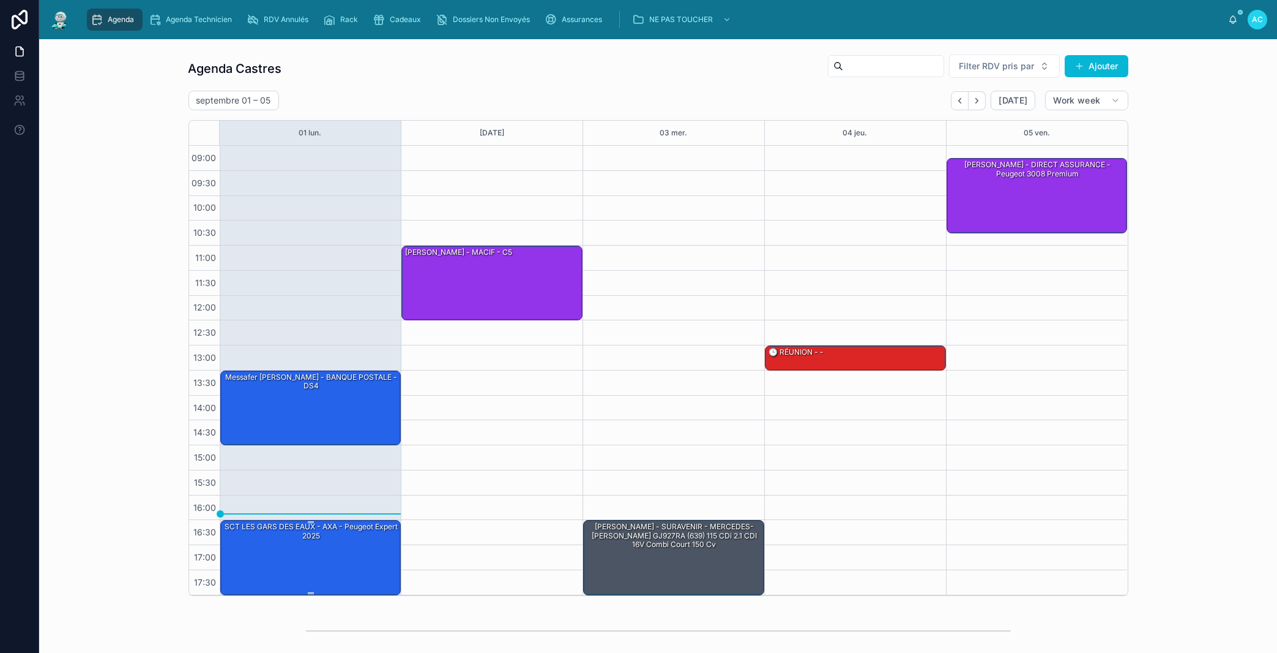
click at [368, 538] on div "SCT LES GARS DES EAUX - AXA - Peugeot Expert 2025" at bounding box center [312, 531] width 178 height 20
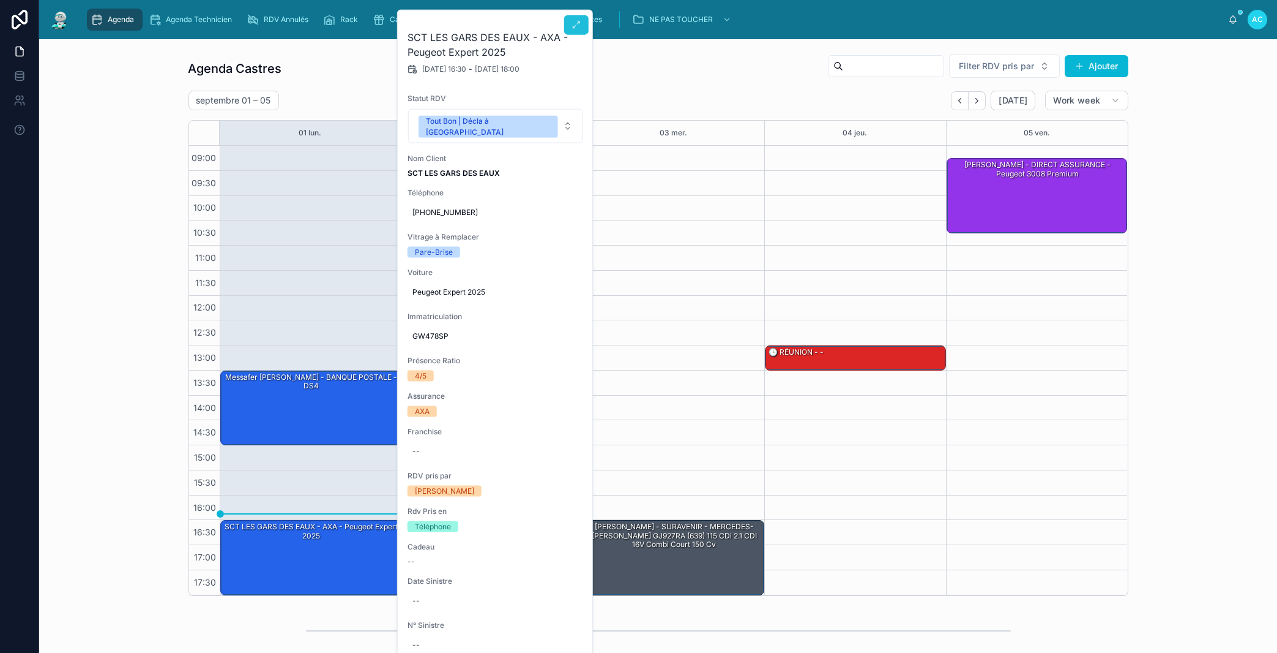
click at [581, 21] on icon at bounding box center [577, 25] width 10 height 10
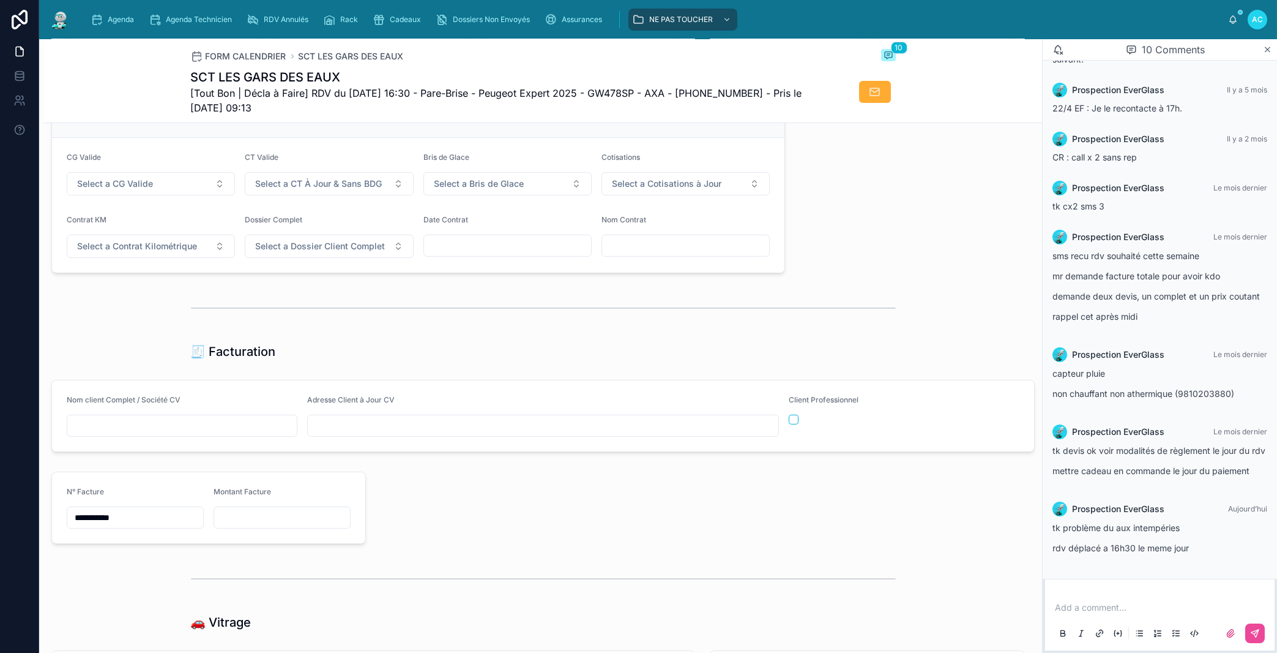
scroll to position [1394, 0]
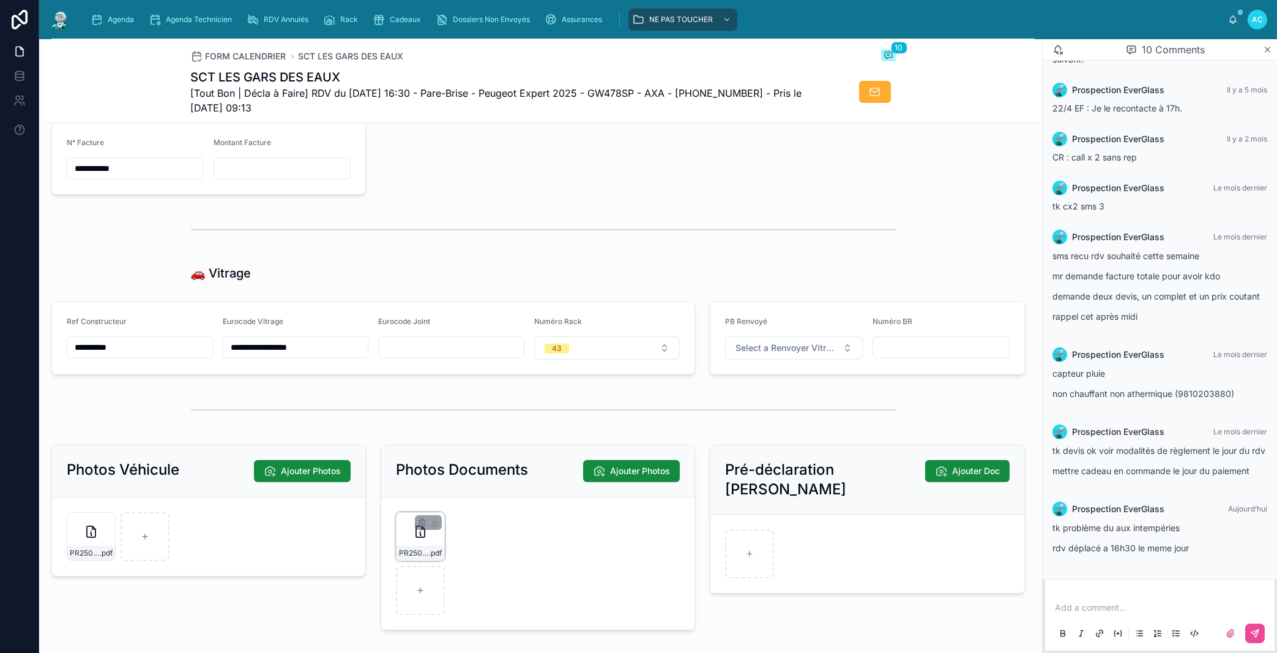
click at [428, 555] on div "PR2504-1126 .pdf" at bounding box center [420, 536] width 49 height 49
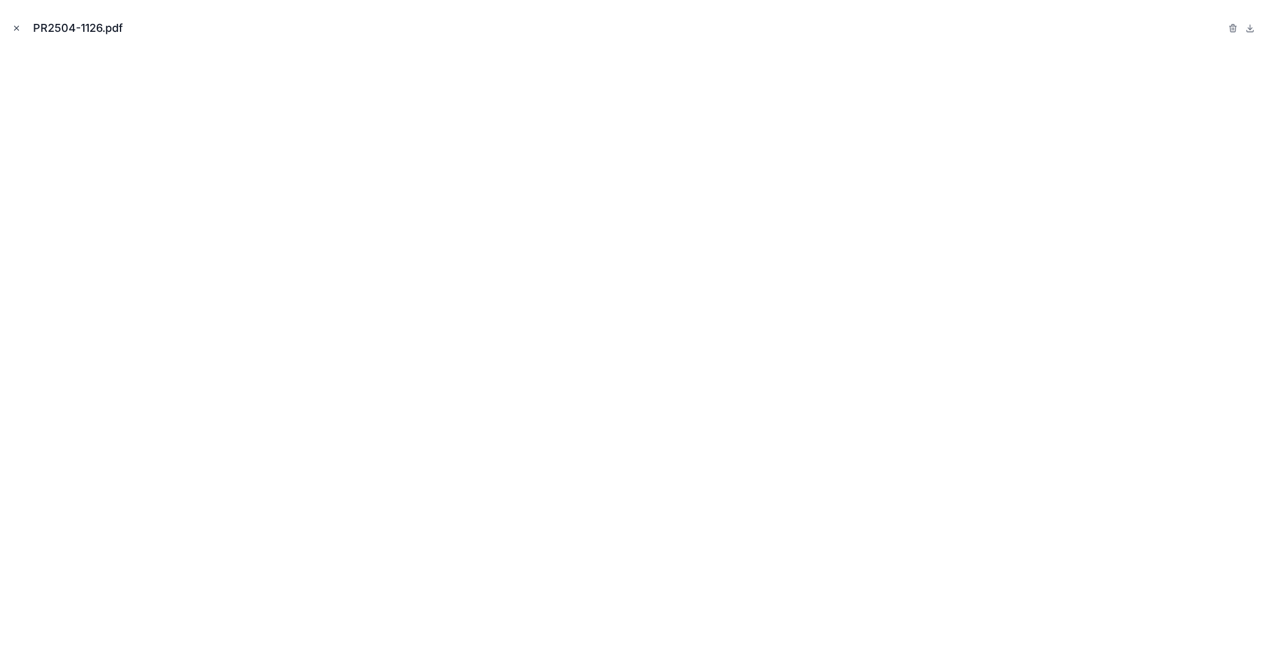
click at [13, 26] on icon "Close modal" at bounding box center [16, 28] width 9 height 9
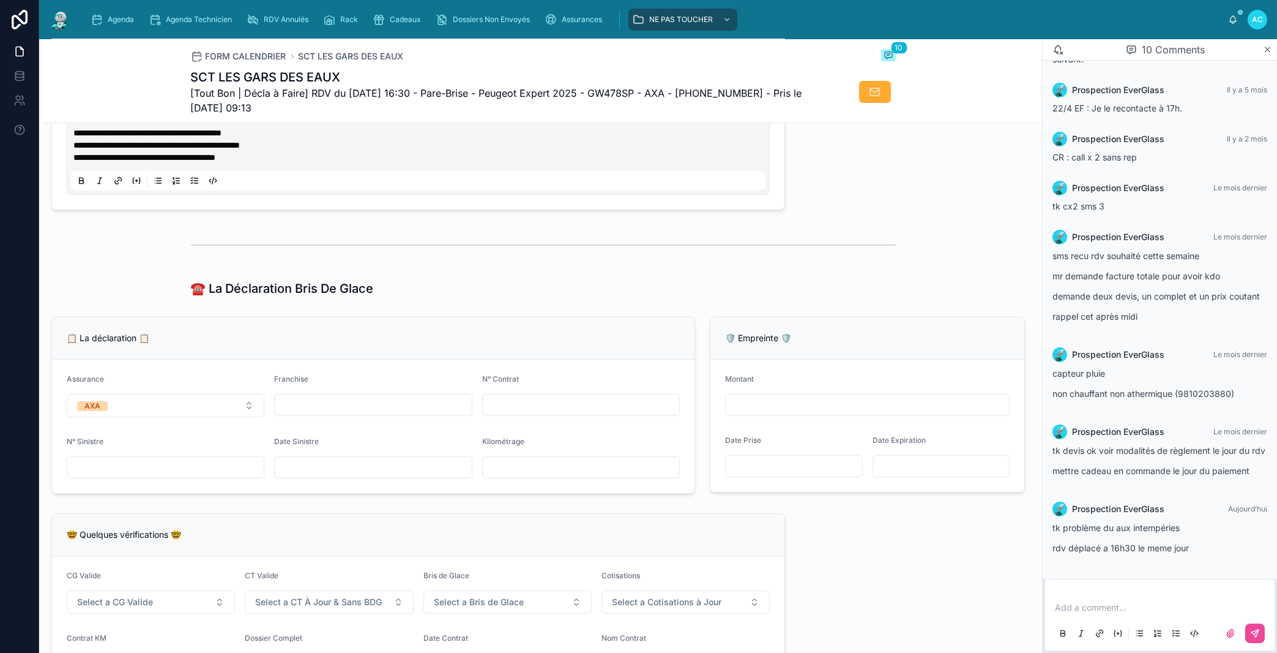
scroll to position [462, 0]
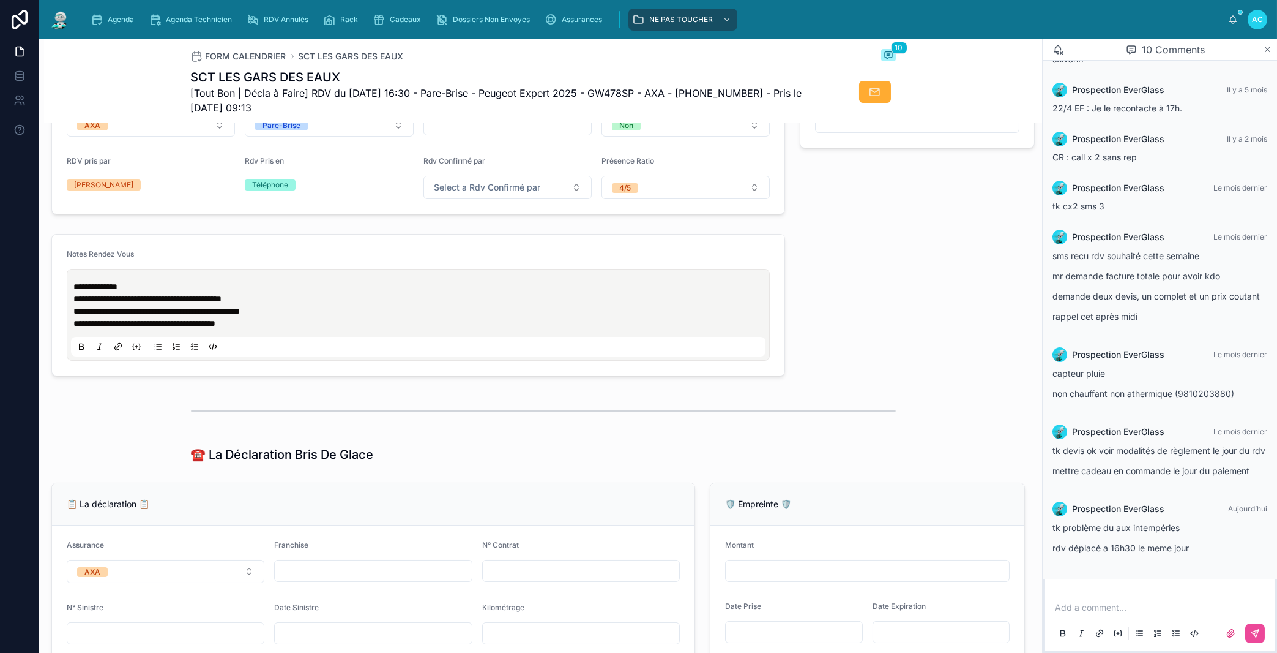
click at [75, 291] on span "**********" at bounding box center [95, 286] width 44 height 9
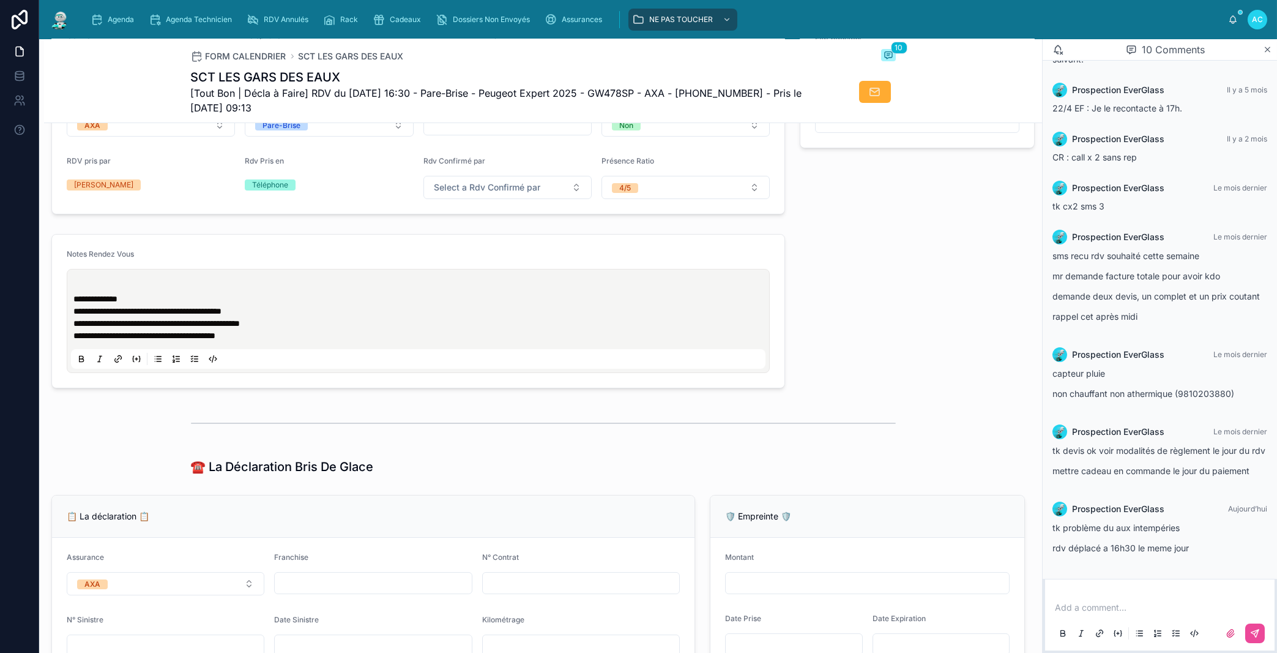
click at [86, 293] on p at bounding box center [420, 286] width 695 height 12
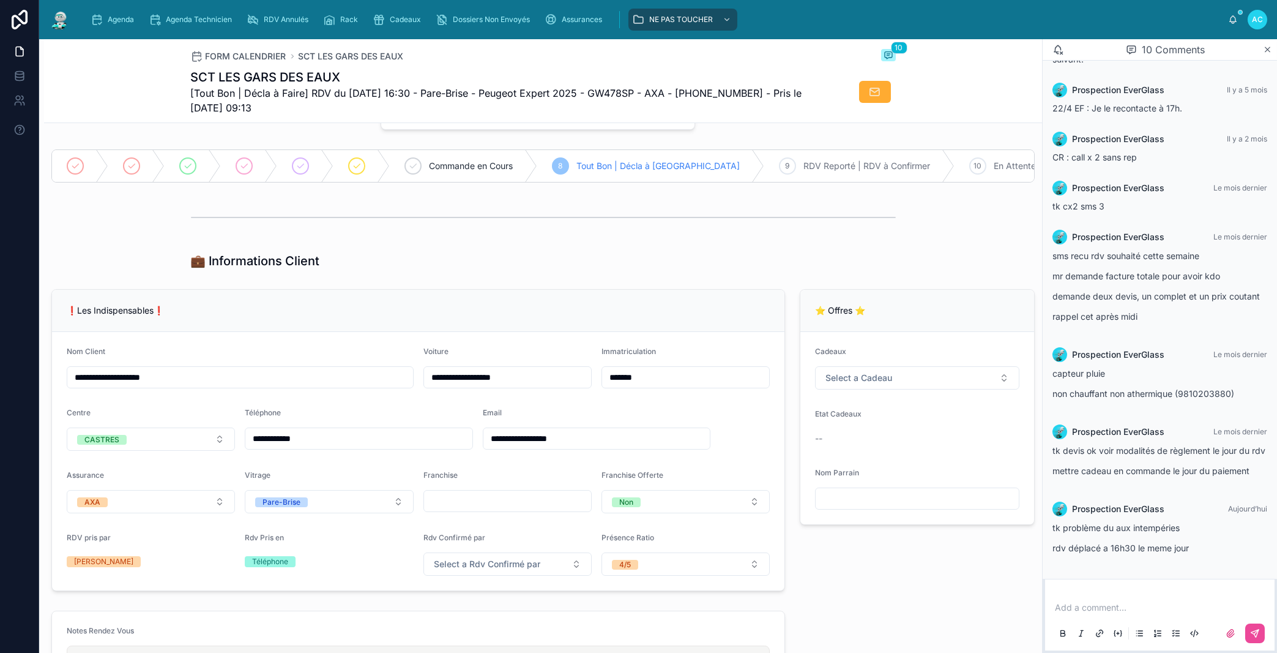
scroll to position [0, 0]
